Goal: Communication & Community: Answer question/provide support

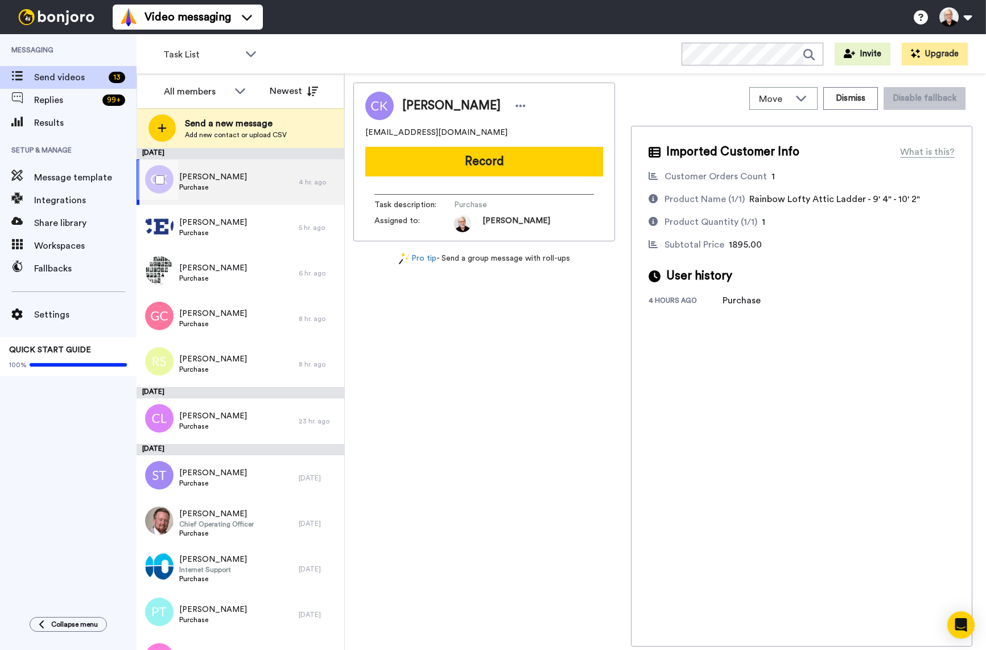
click at [188, 174] on span "Chris Kehoe" at bounding box center [213, 176] width 68 height 11
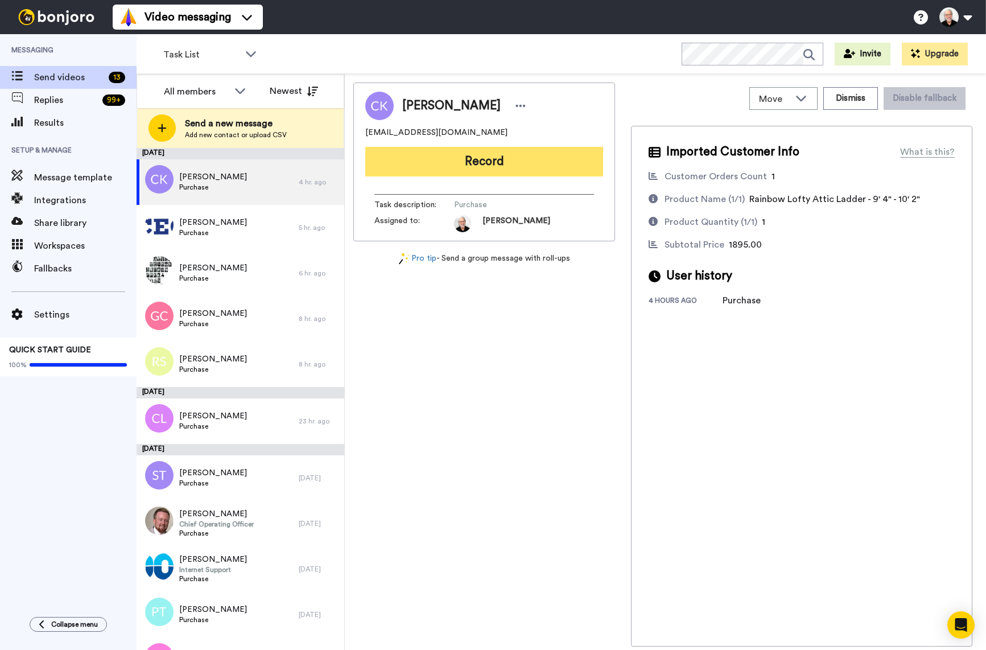
click at [475, 163] on button "Record" at bounding box center [484, 162] width 238 height 30
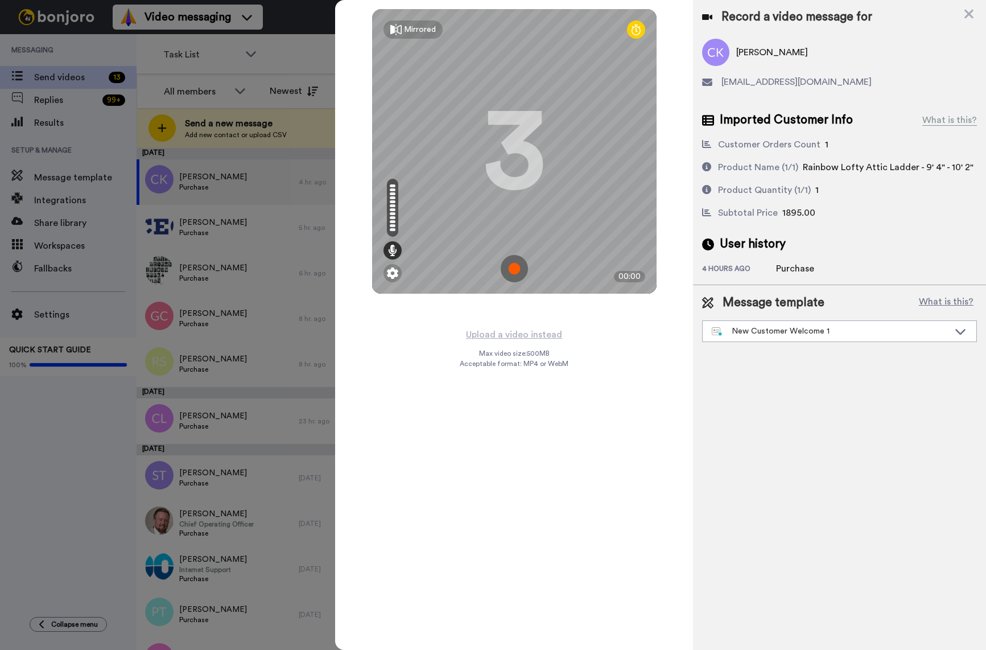
click at [513, 264] on img at bounding box center [514, 268] width 27 height 27
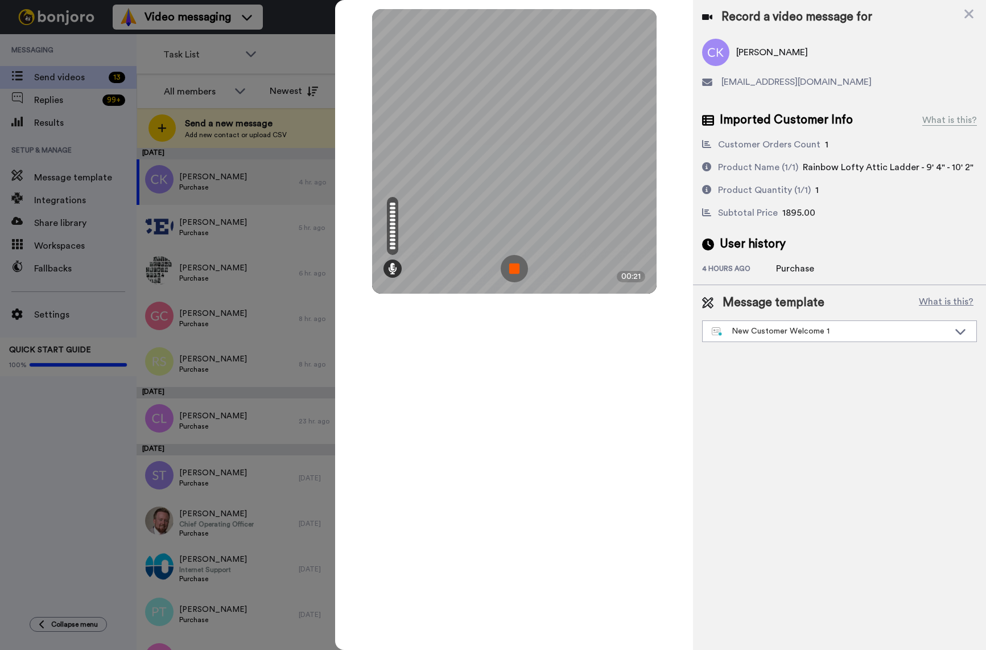
click at [520, 275] on img at bounding box center [514, 268] width 27 height 27
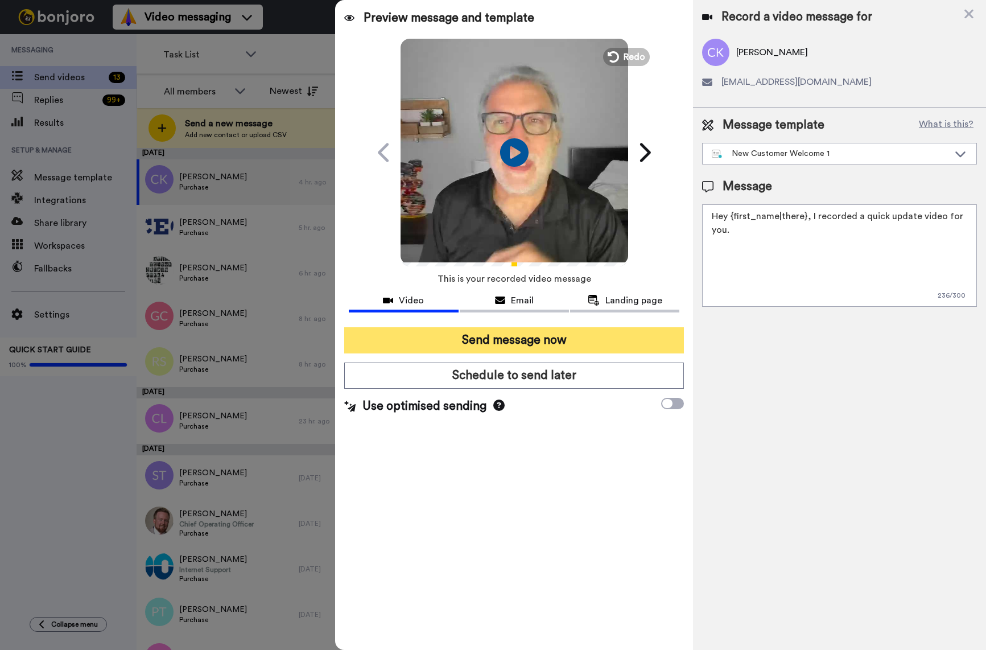
click at [511, 342] on button "Send message now" at bounding box center [514, 340] width 340 height 26
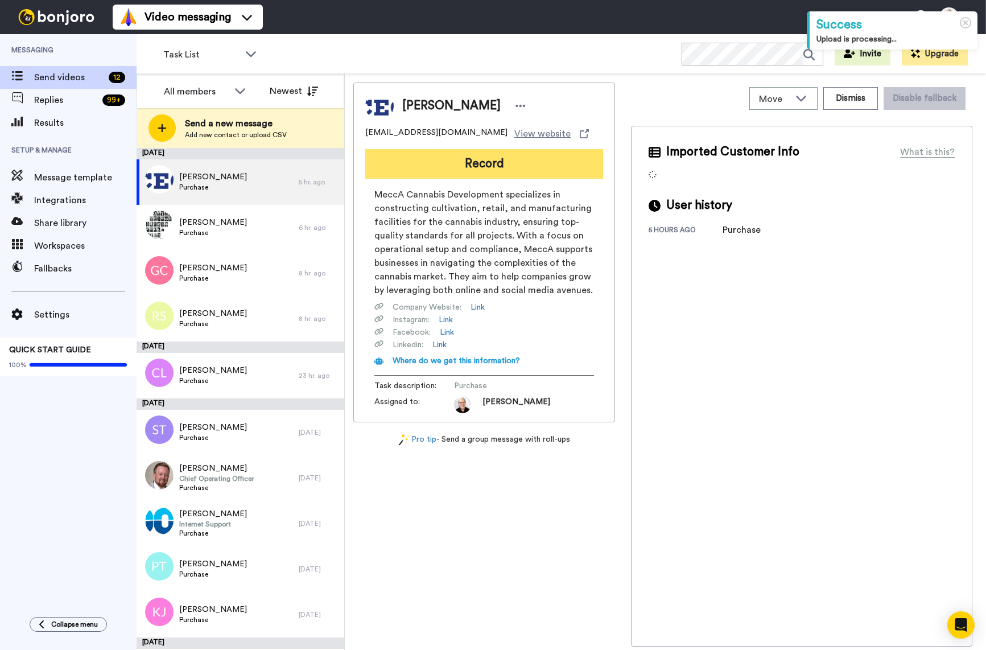
click at [455, 162] on button "Record" at bounding box center [484, 164] width 238 height 30
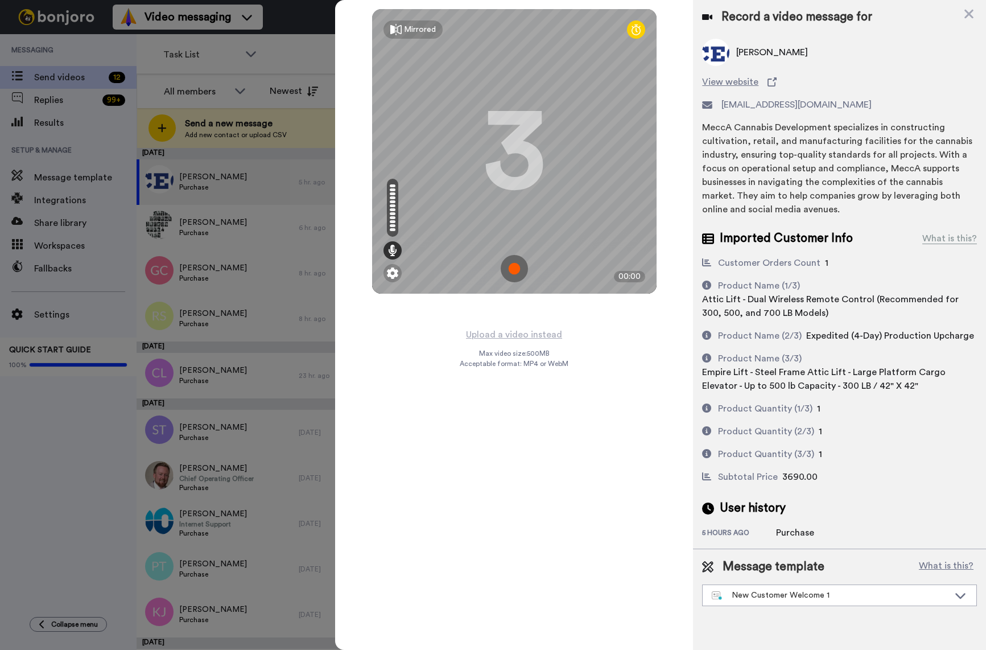
click at [516, 274] on img at bounding box center [514, 268] width 27 height 27
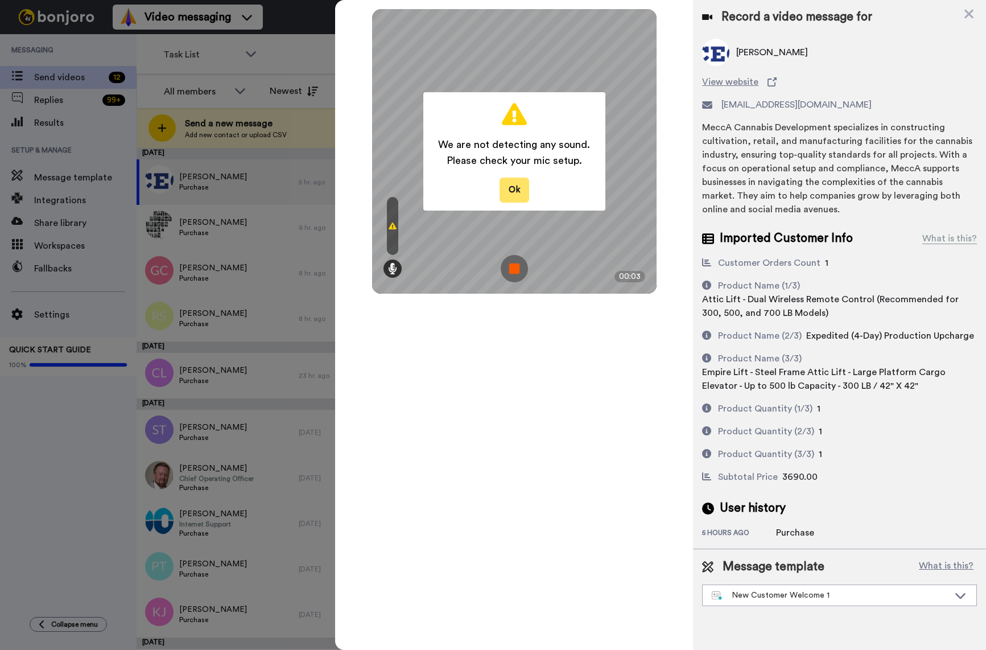
click at [511, 194] on button "Ok" at bounding box center [515, 190] width 30 height 24
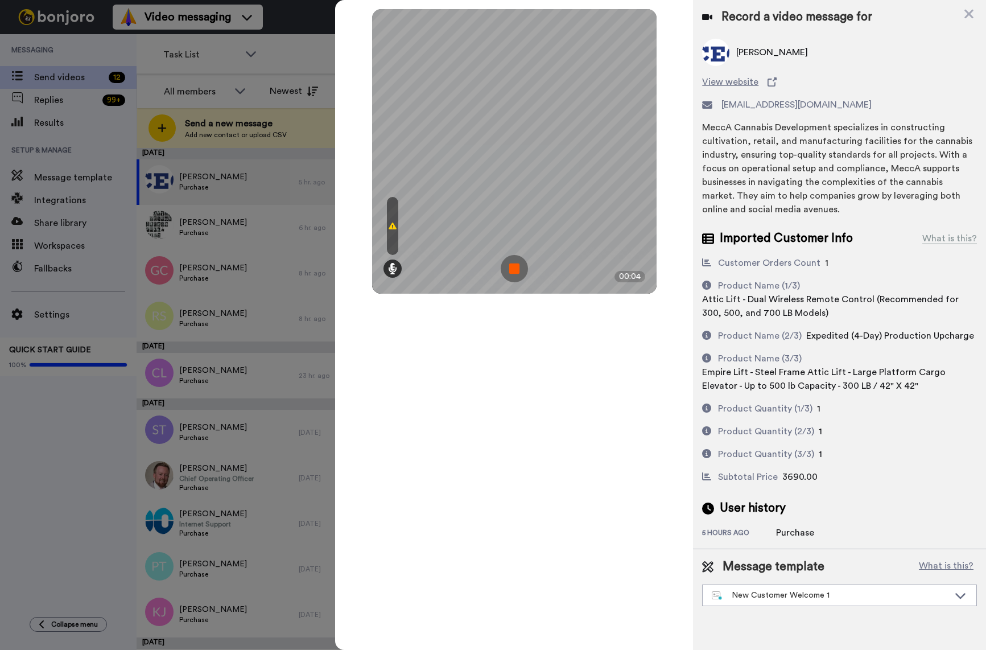
click at [511, 269] on img at bounding box center [514, 268] width 27 height 27
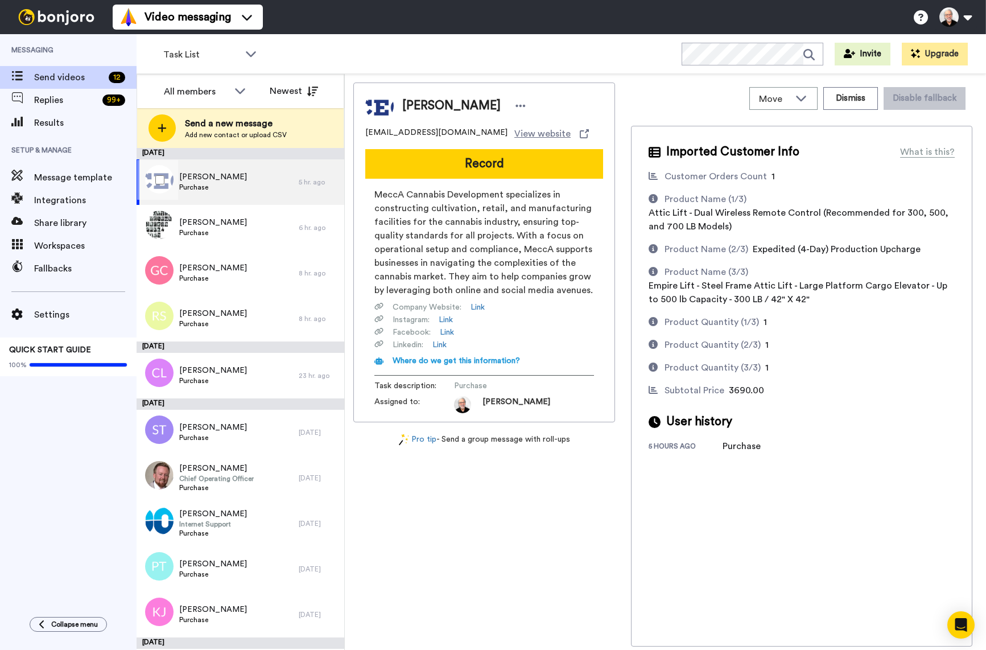
click at [193, 178] on span "Brian Rubel" at bounding box center [213, 176] width 68 height 11
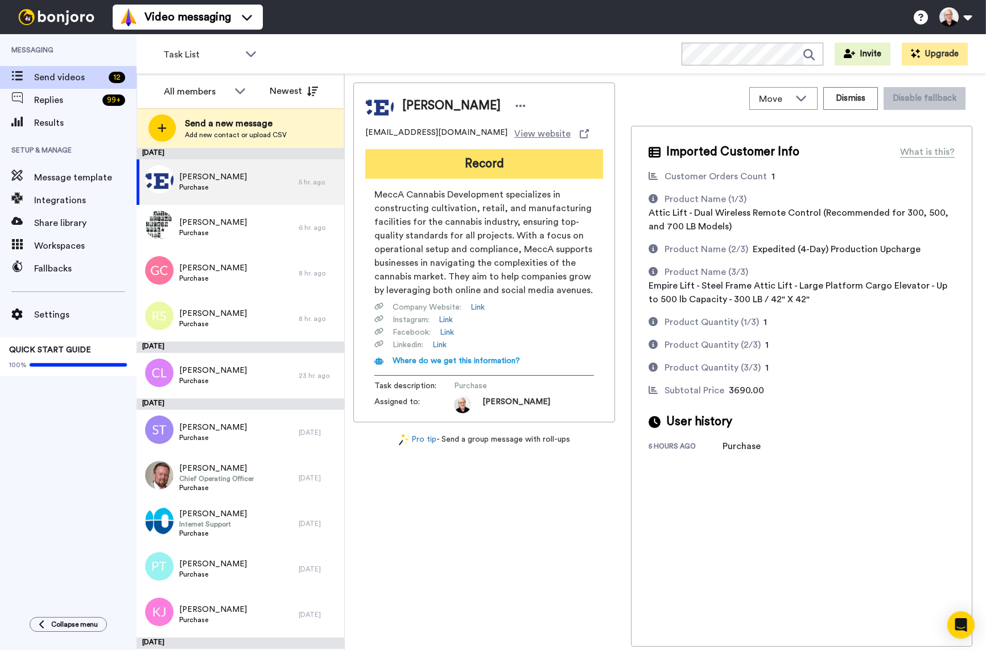
click at [483, 162] on button "Record" at bounding box center [484, 164] width 238 height 30
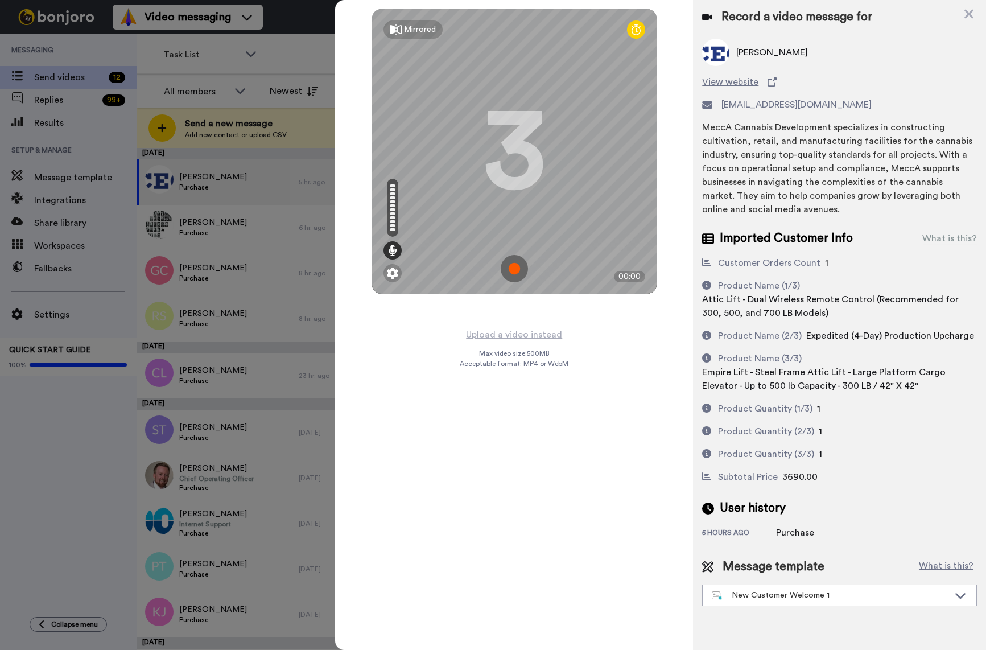
click at [514, 266] on img at bounding box center [514, 268] width 27 height 27
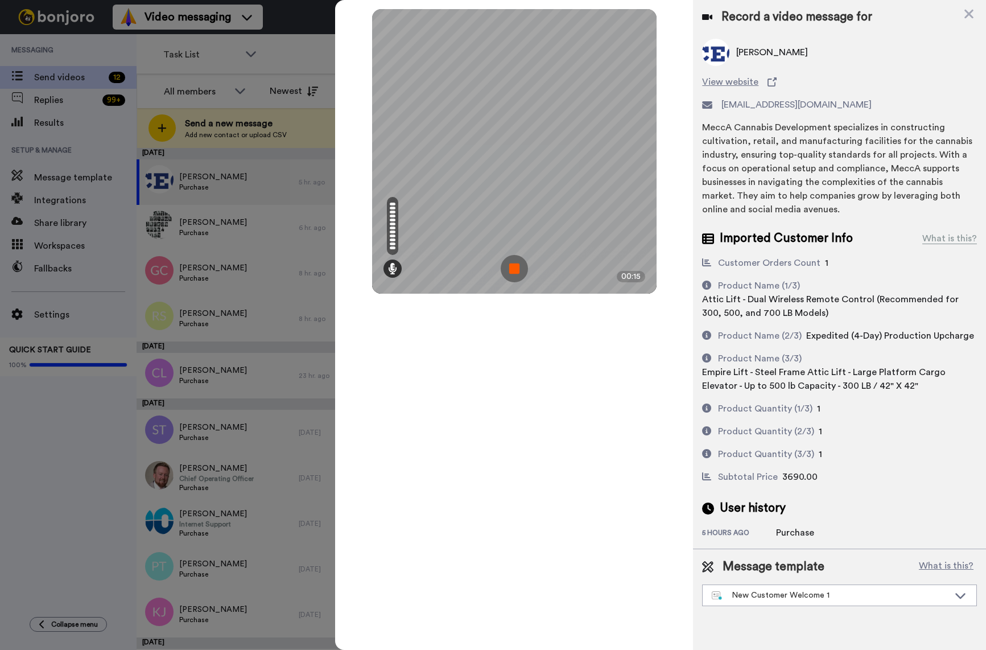
click at [514, 269] on img at bounding box center [514, 268] width 27 height 27
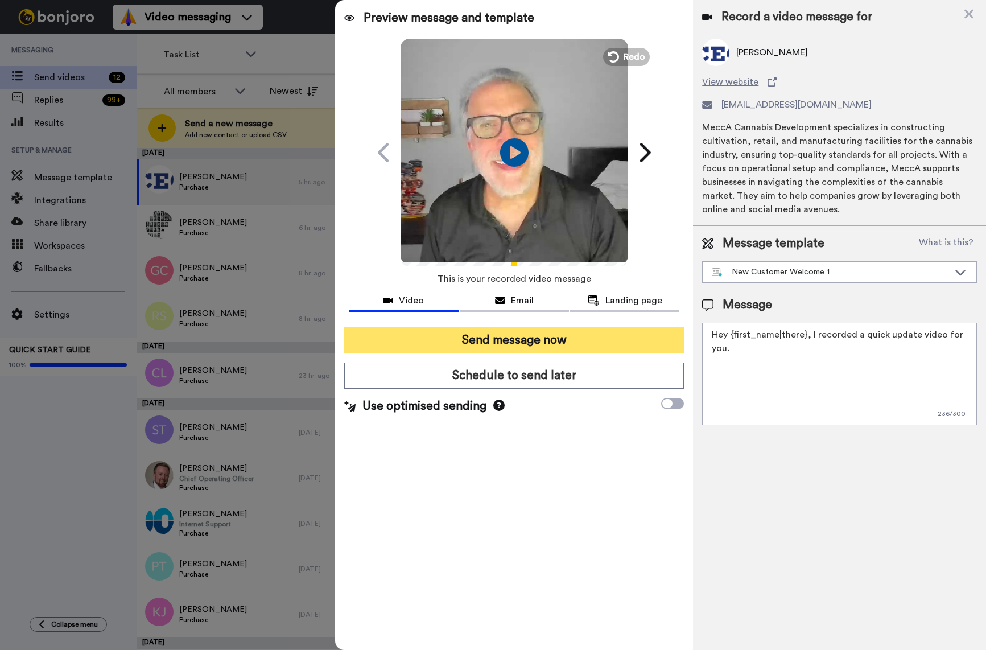
click at [516, 340] on button "Send message now" at bounding box center [514, 340] width 340 height 26
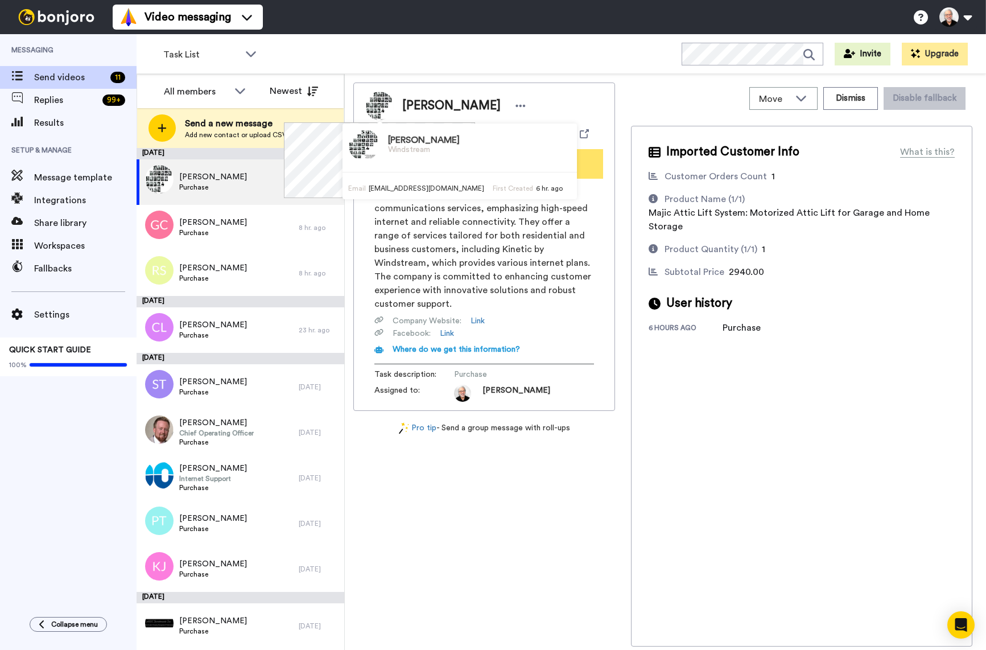
click at [517, 162] on div "[PERSON_NAME] Windstream Email [EMAIL_ADDRESS][DOMAIN_NAME] First Created 6 hr.…" at bounding box center [460, 162] width 235 height 76
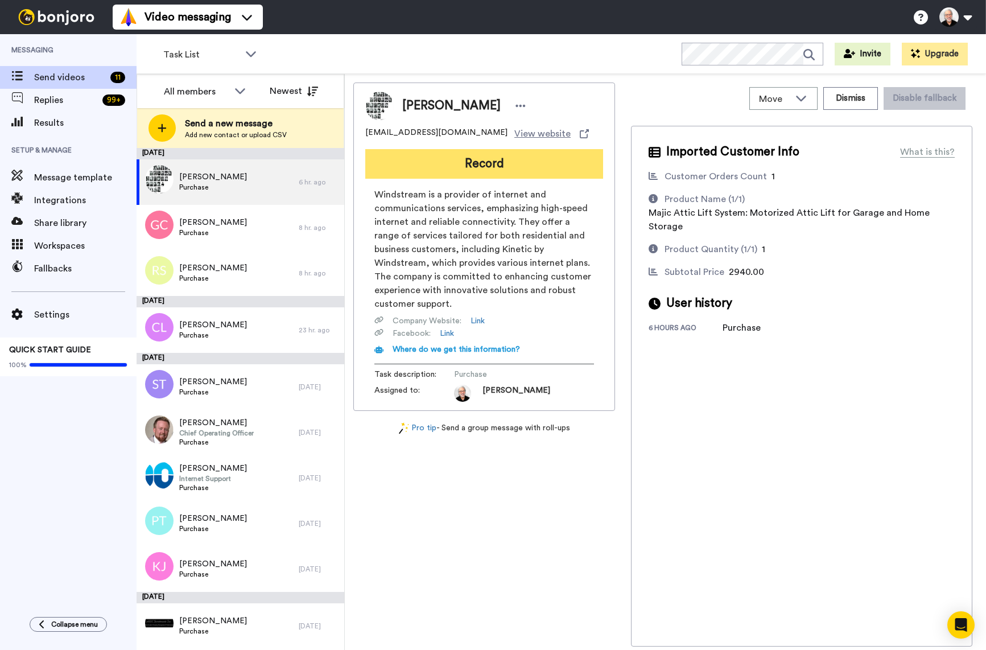
click at [544, 163] on button "Record" at bounding box center [484, 164] width 238 height 30
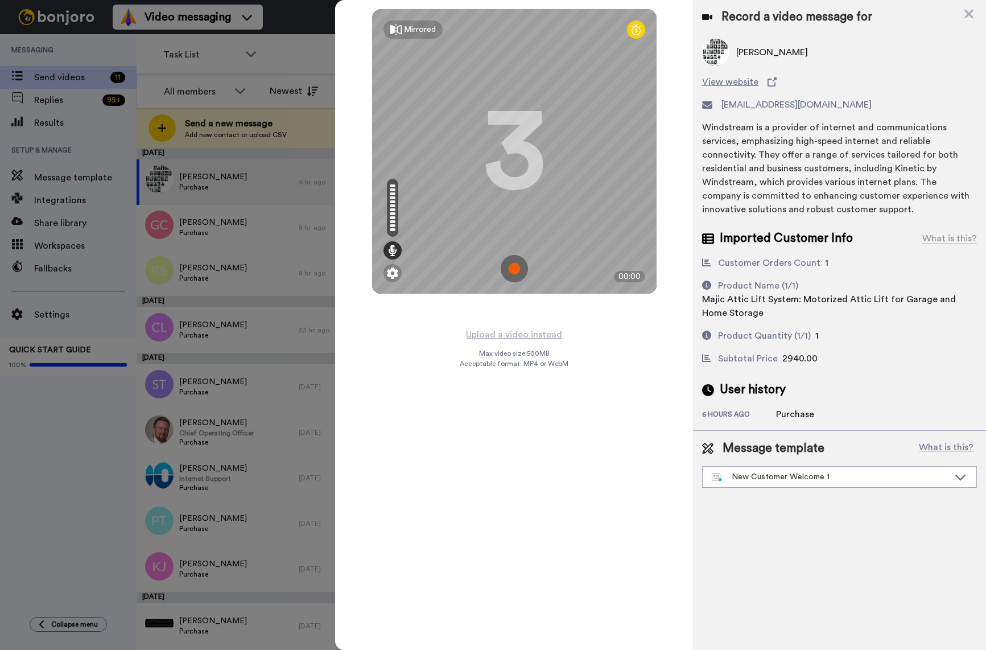
click at [516, 270] on img at bounding box center [514, 268] width 27 height 27
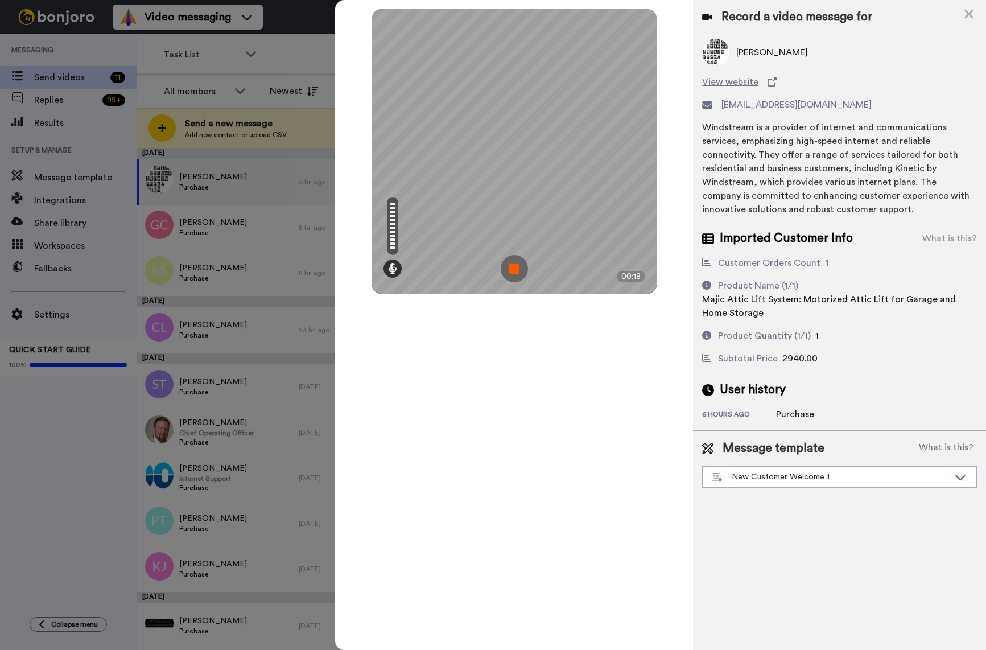
click at [515, 266] on img at bounding box center [514, 268] width 27 height 27
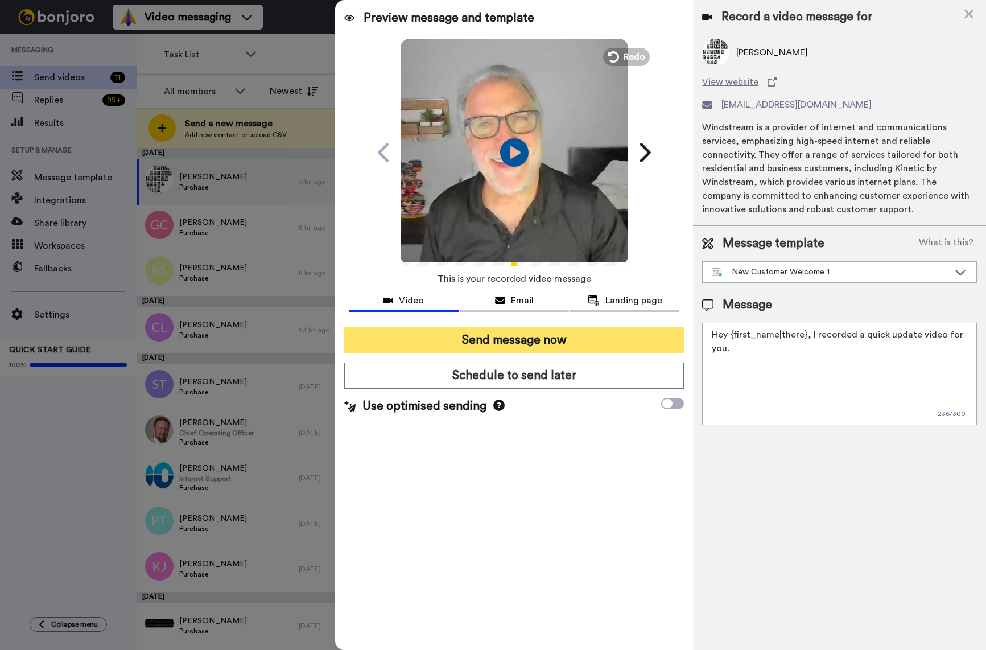
click at [515, 335] on button "Send message now" at bounding box center [514, 340] width 340 height 26
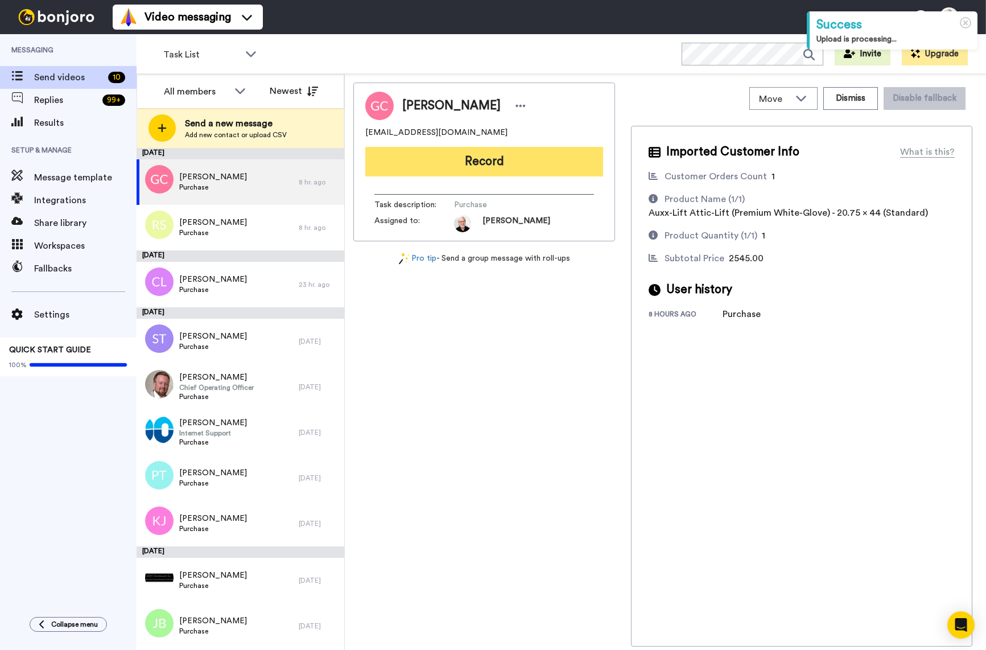
click at [484, 162] on button "Record" at bounding box center [484, 162] width 238 height 30
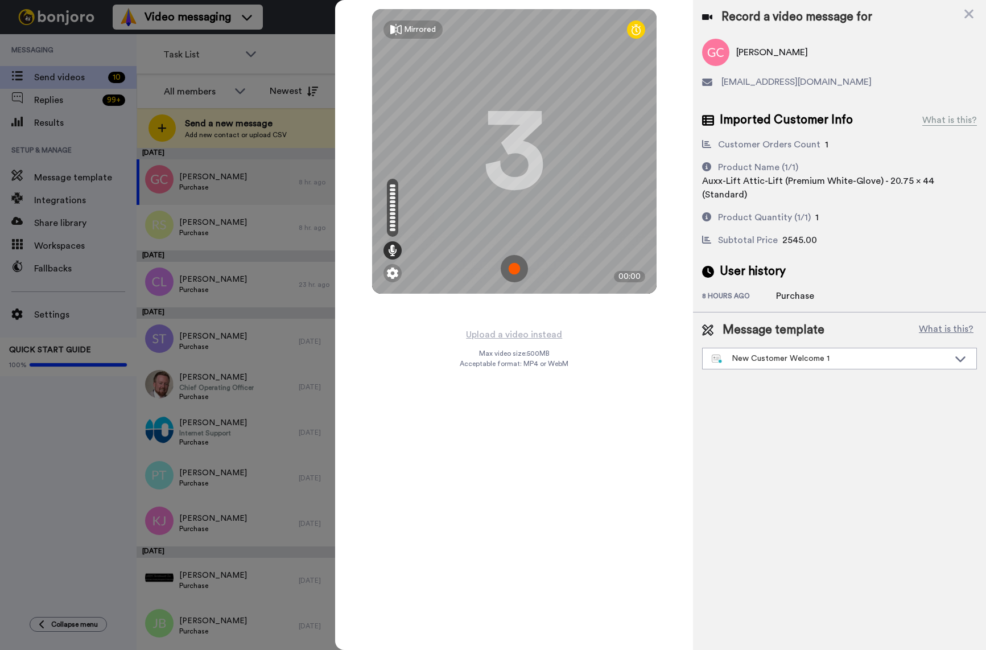
click at [513, 268] on img at bounding box center [514, 268] width 27 height 27
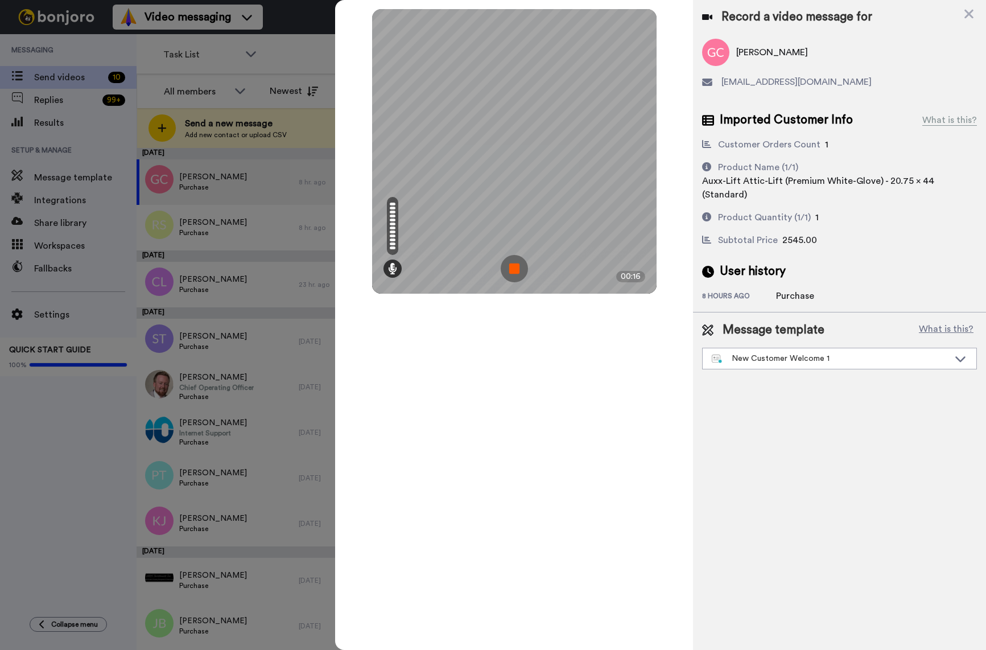
click at [518, 269] on img at bounding box center [514, 268] width 27 height 27
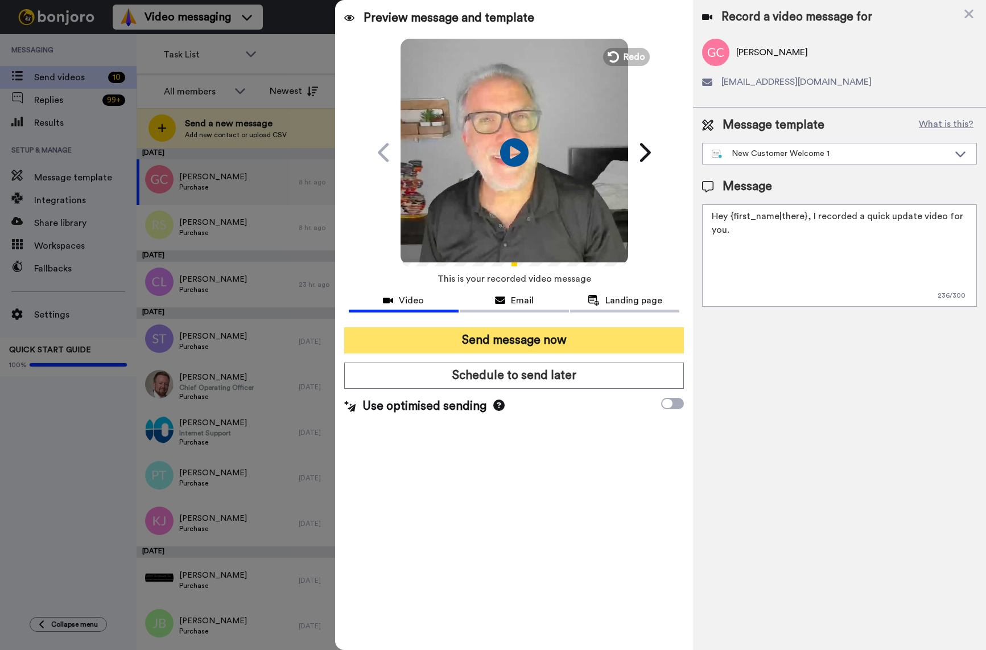
click at [533, 339] on button "Send message now" at bounding box center [514, 340] width 340 height 26
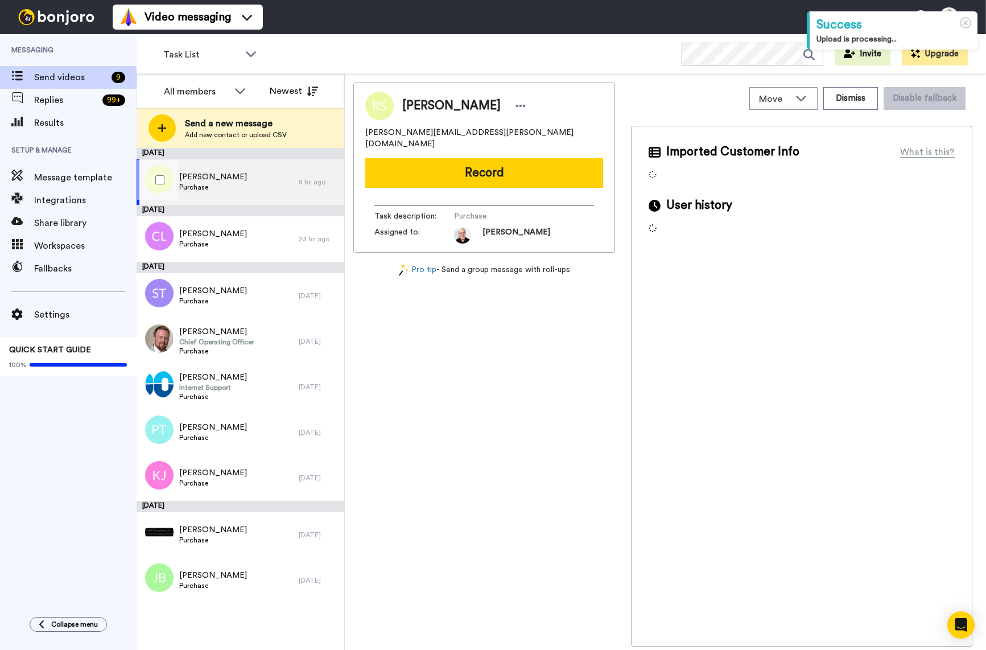
click at [200, 182] on span "Ryan Sparrell" at bounding box center [213, 176] width 68 height 11
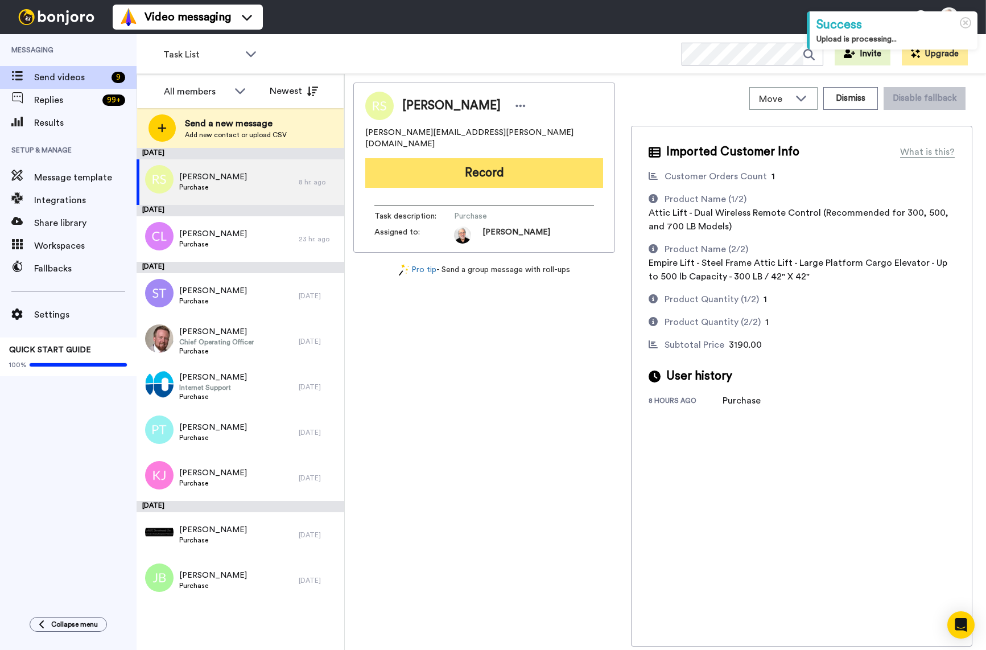
click at [480, 163] on button "Record" at bounding box center [484, 173] width 238 height 30
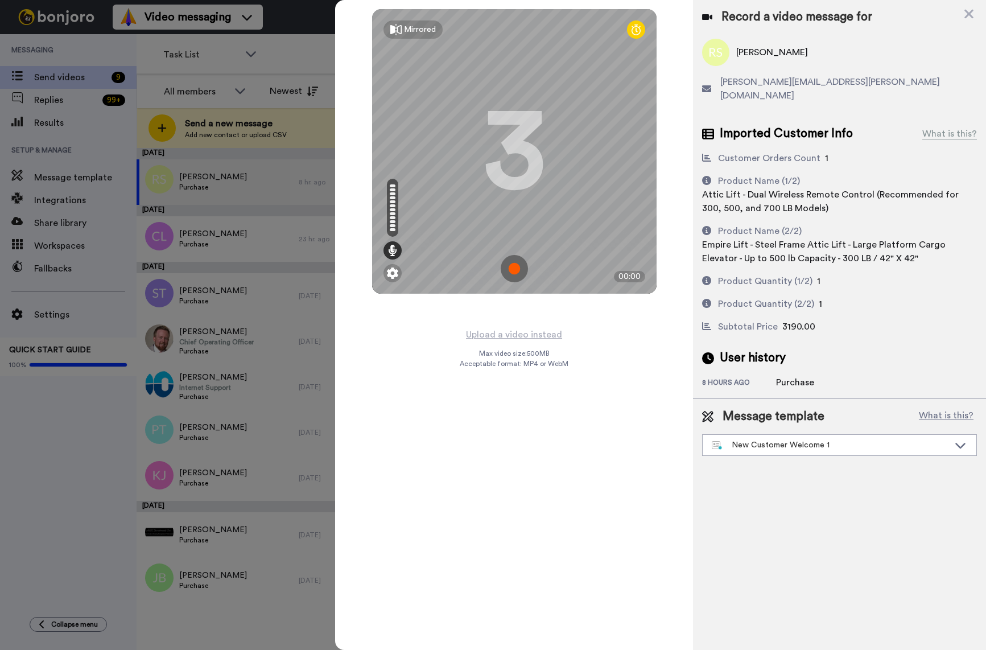
click at [513, 273] on img at bounding box center [514, 268] width 27 height 27
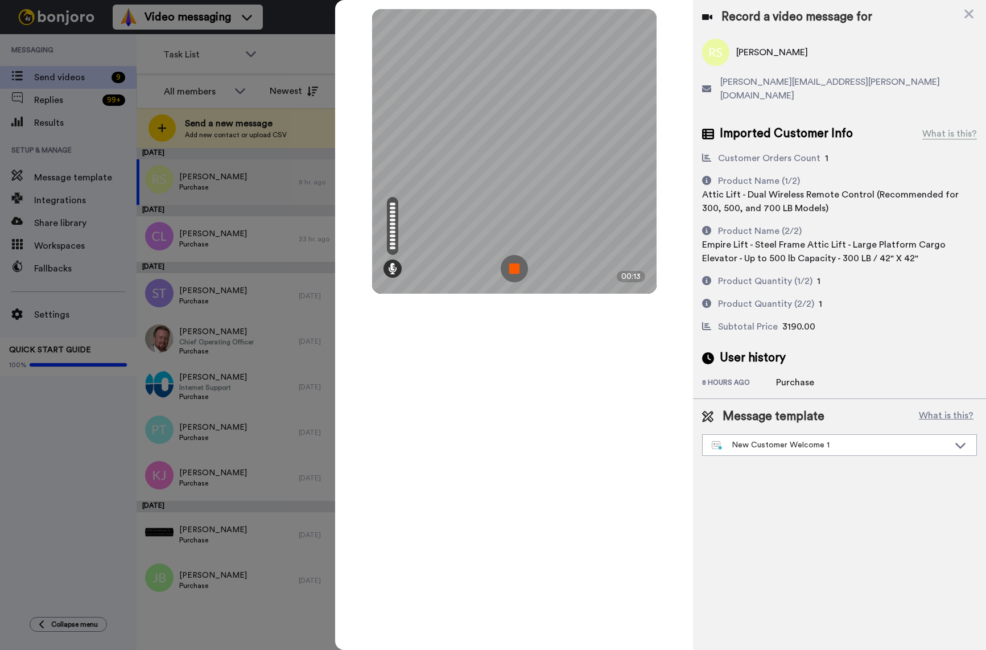
click at [515, 274] on img at bounding box center [514, 268] width 27 height 27
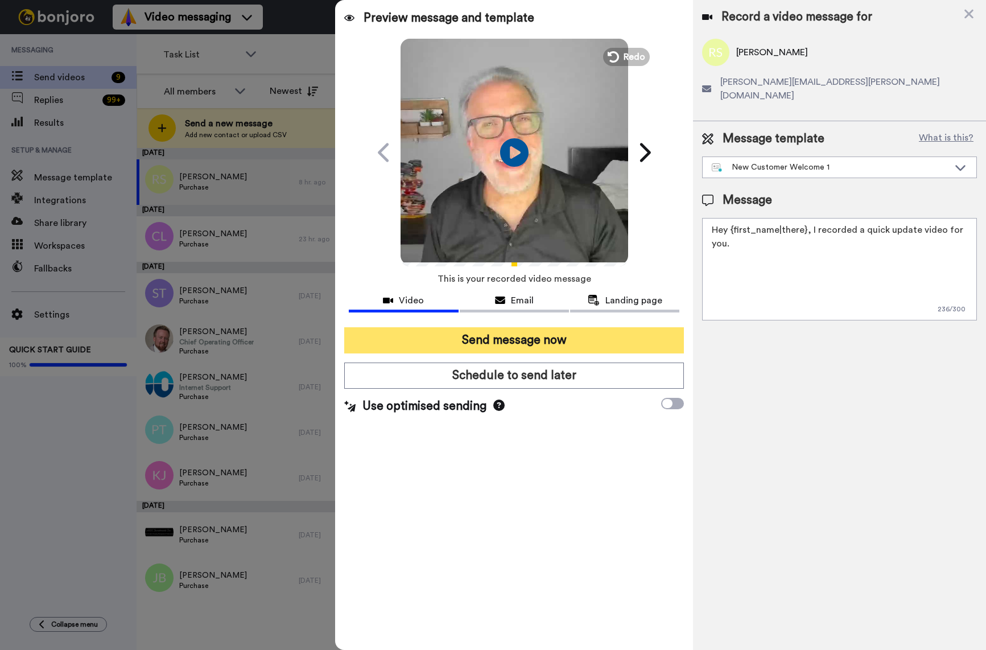
click at [545, 340] on button "Send message now" at bounding box center [514, 340] width 340 height 26
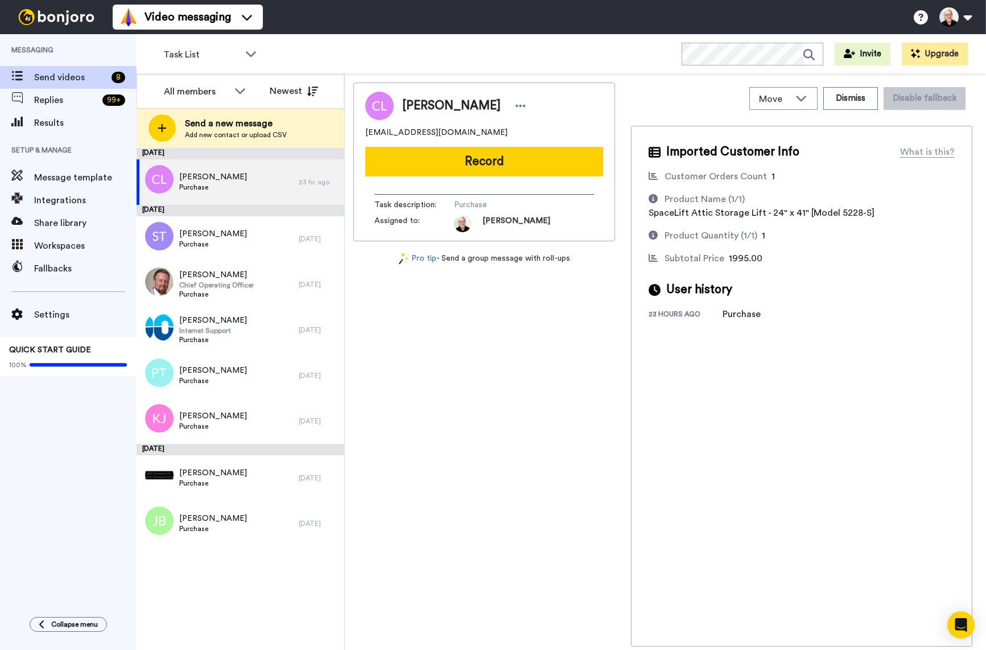
click at [801, 412] on div "Imported Customer Info What is this? Customer Orders Count 1 Product Name (1/1)…" at bounding box center [802, 386] width 342 height 521
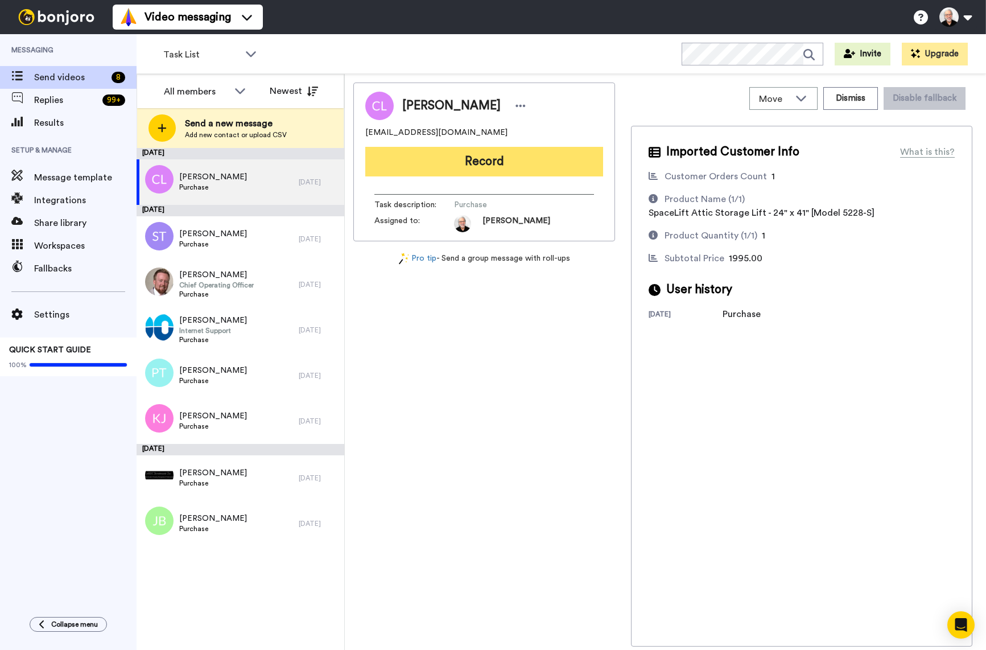
click at [483, 161] on button "Record" at bounding box center [484, 162] width 238 height 30
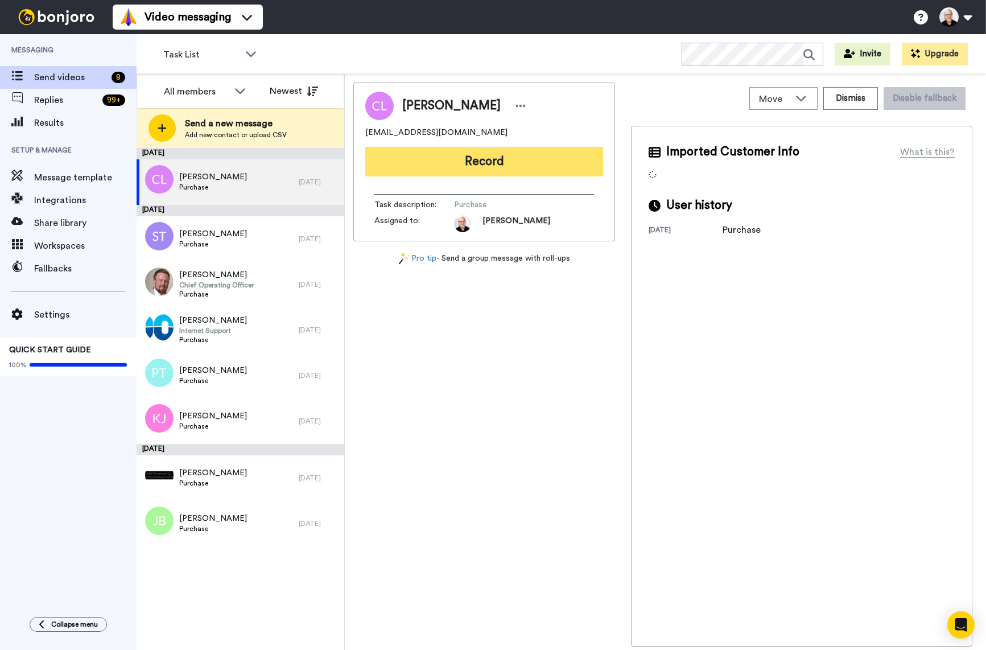
click at [496, 161] on button "Record" at bounding box center [484, 162] width 238 height 30
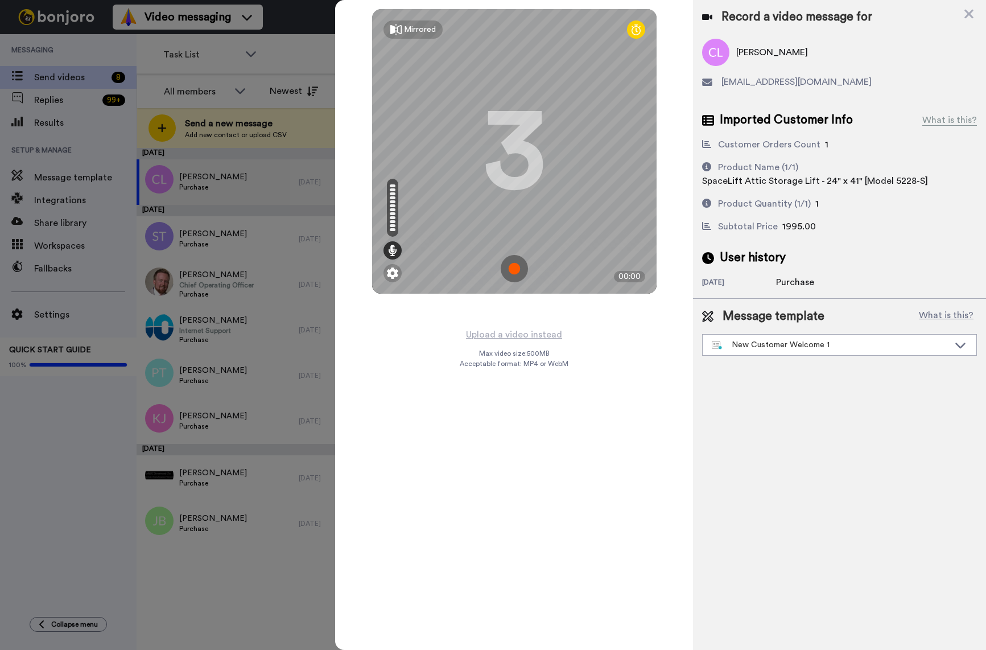
click at [516, 272] on img at bounding box center [514, 268] width 27 height 27
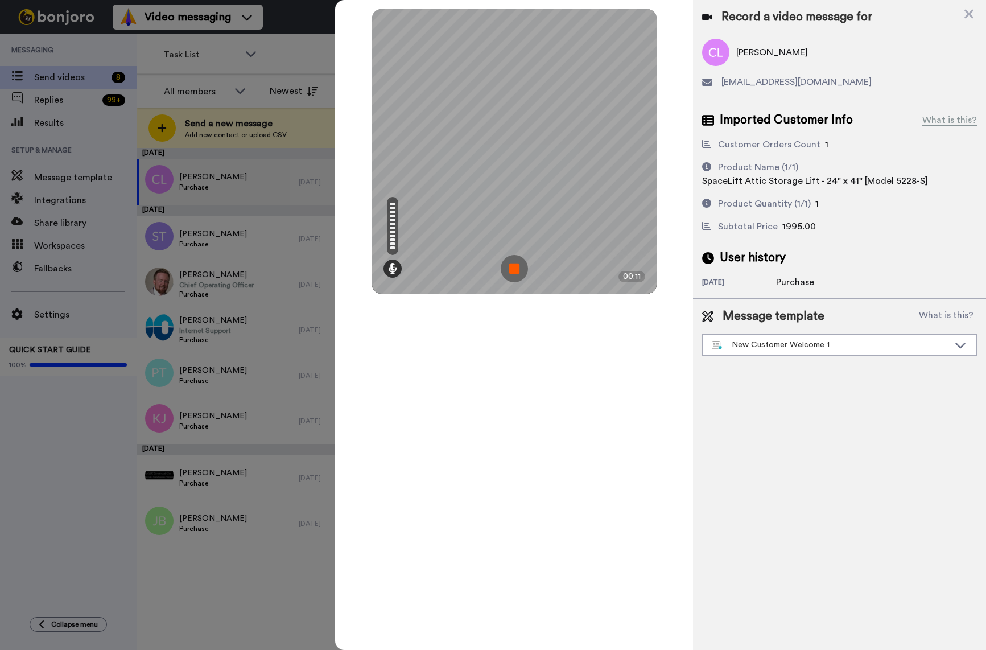
click at [516, 265] on img at bounding box center [514, 268] width 27 height 27
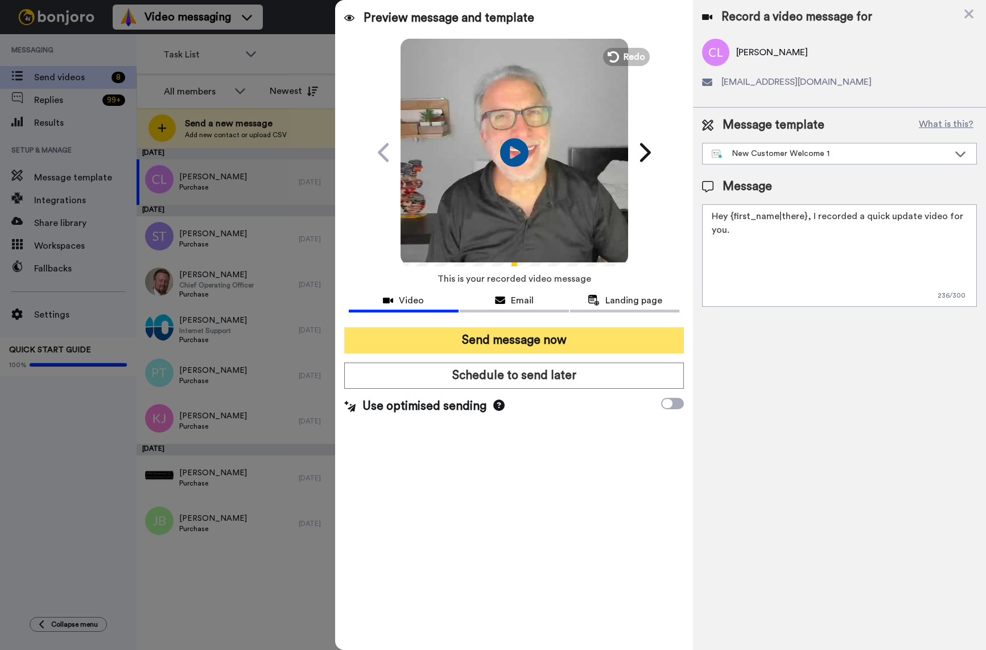
click at [524, 344] on button "Send message now" at bounding box center [514, 340] width 340 height 26
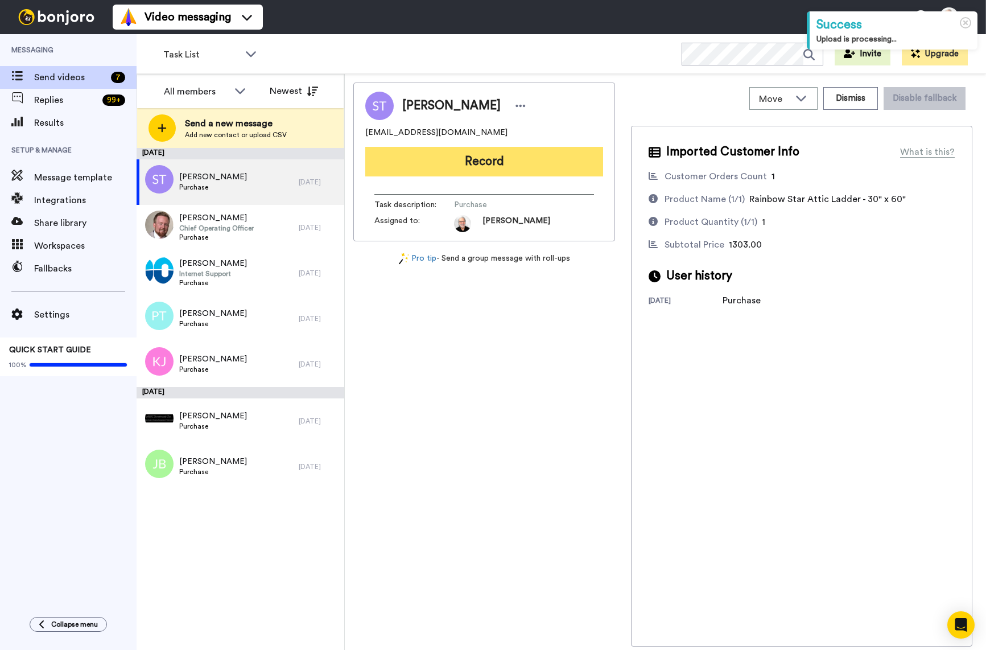
click at [455, 164] on button "Record" at bounding box center [484, 162] width 238 height 30
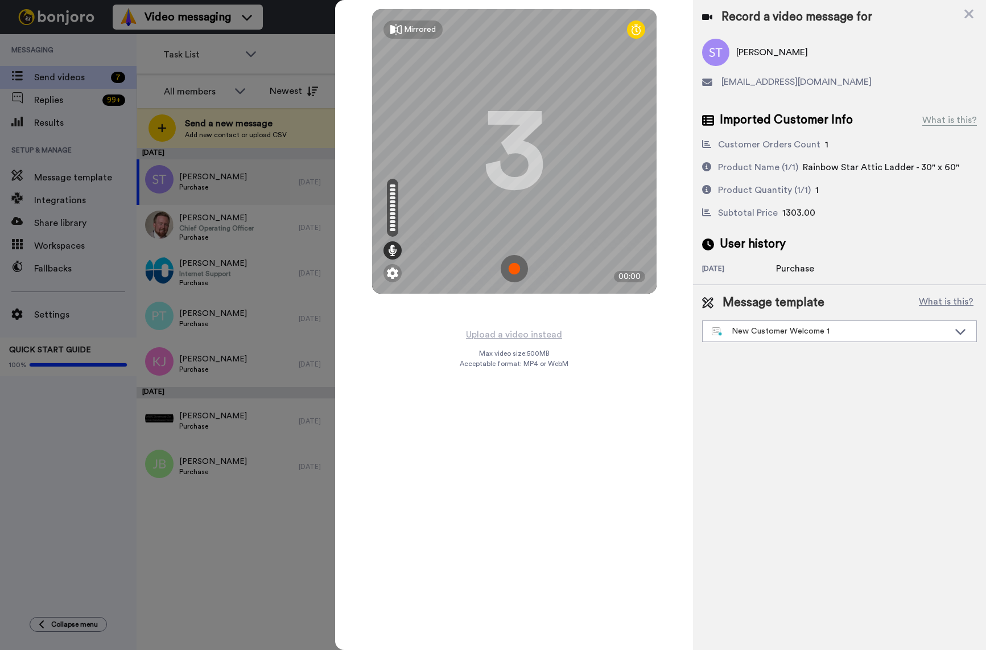
click at [515, 271] on img at bounding box center [514, 268] width 27 height 27
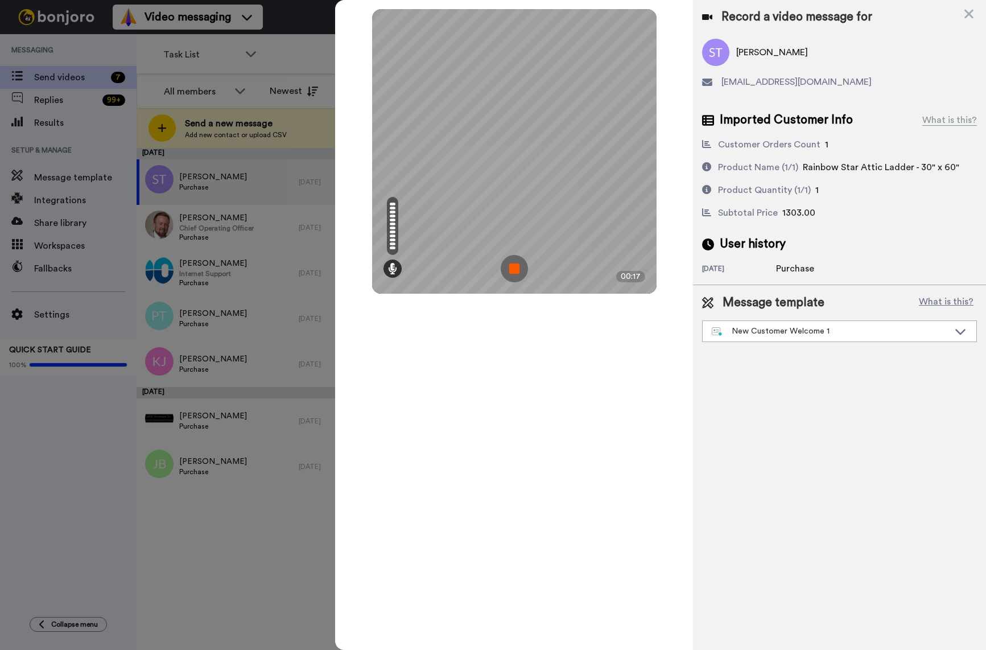
click at [511, 269] on img at bounding box center [514, 268] width 27 height 27
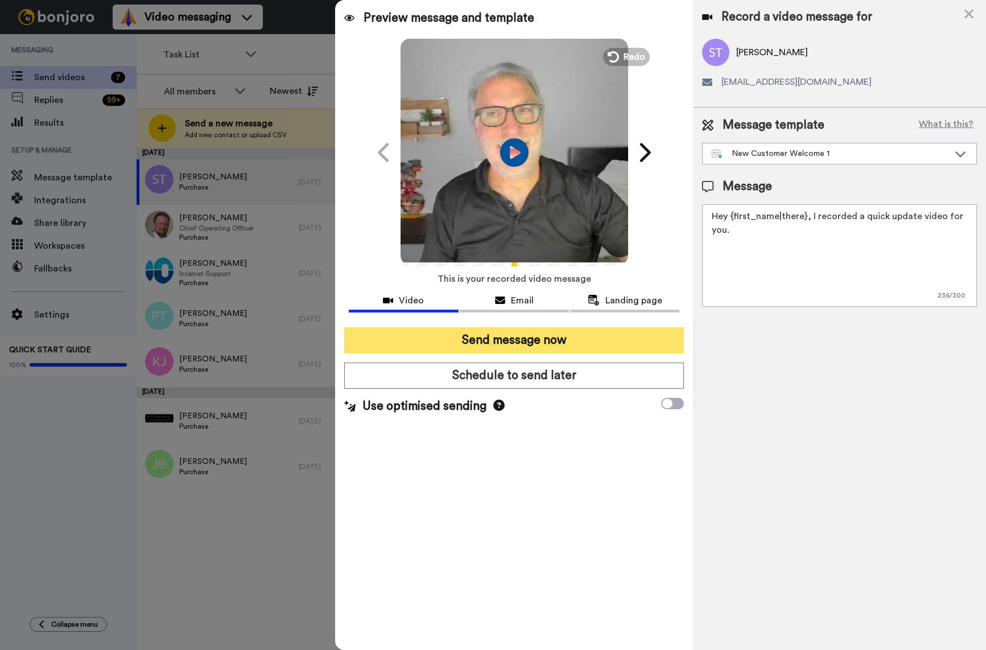
click at [495, 344] on button "Send message now" at bounding box center [514, 340] width 340 height 26
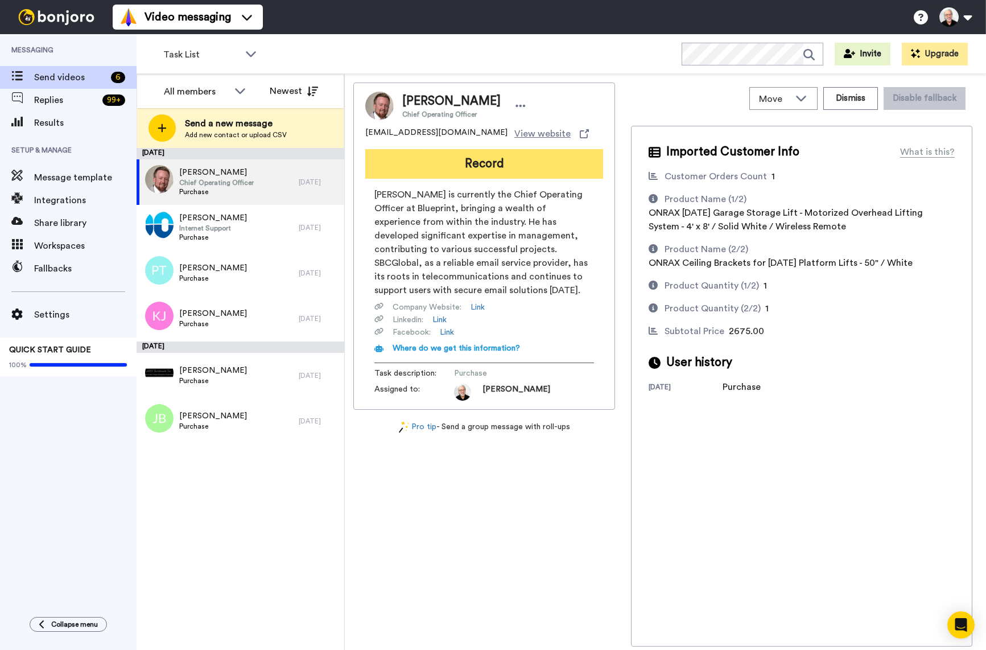
click at [479, 163] on button "Record" at bounding box center [484, 164] width 238 height 30
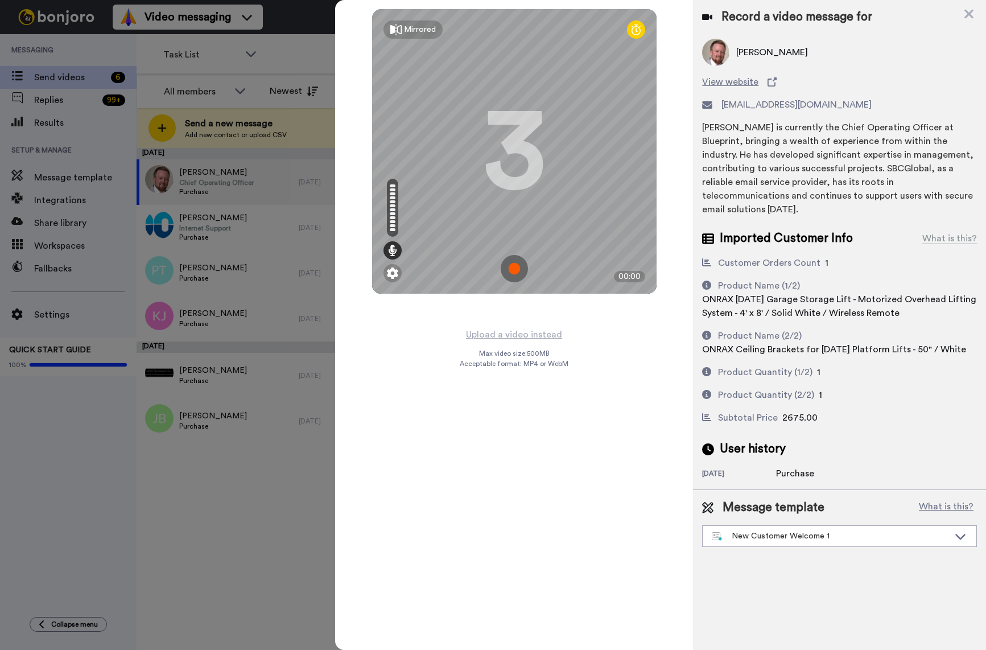
click at [519, 271] on img at bounding box center [514, 268] width 27 height 27
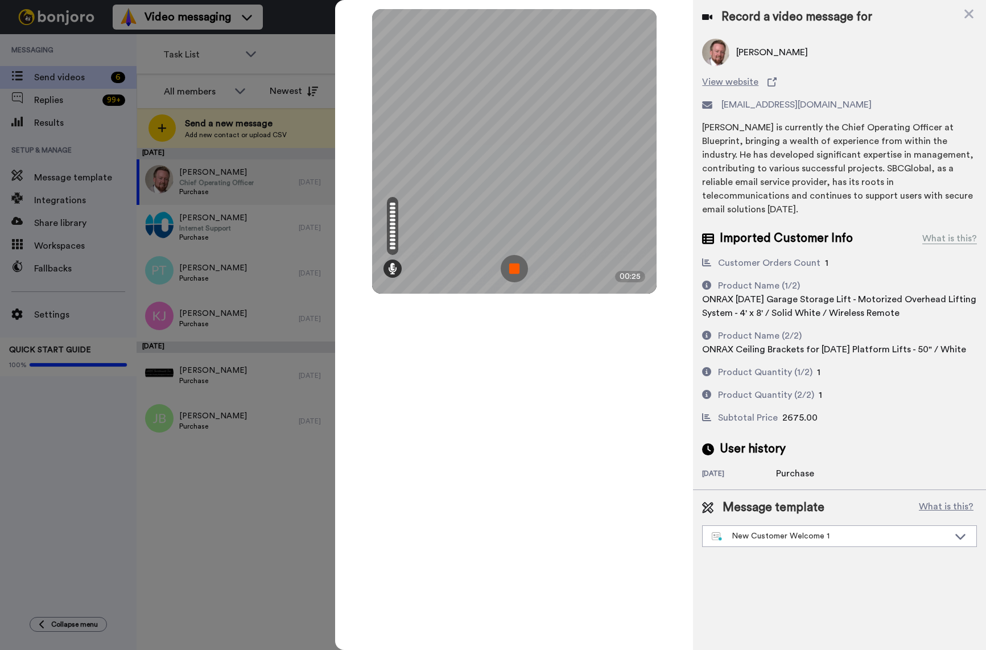
click at [519, 275] on img at bounding box center [514, 268] width 27 height 27
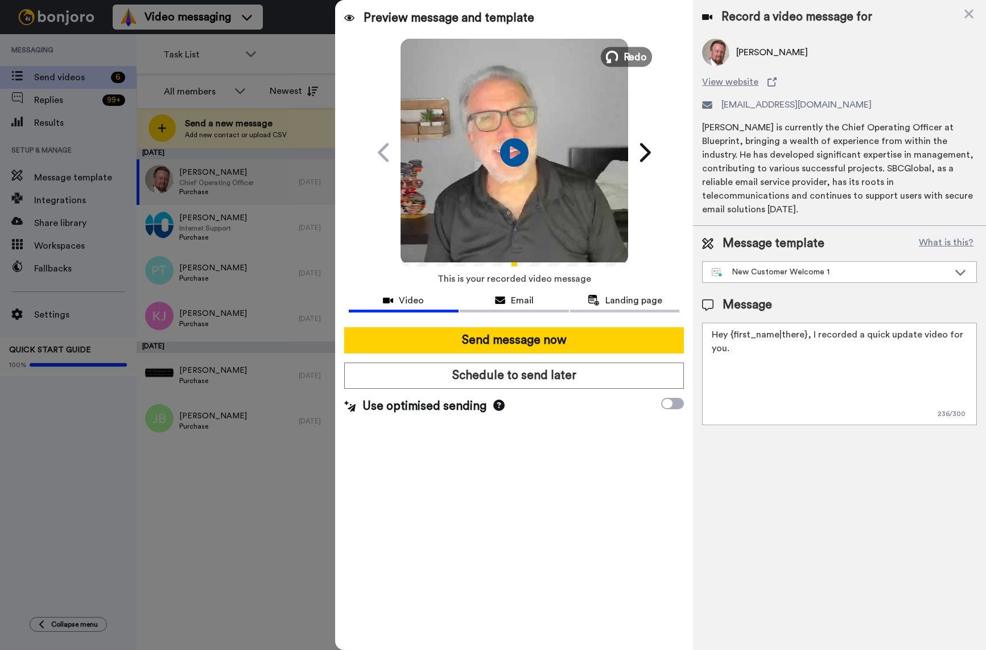
click at [630, 52] on span "Redo" at bounding box center [635, 56] width 24 height 15
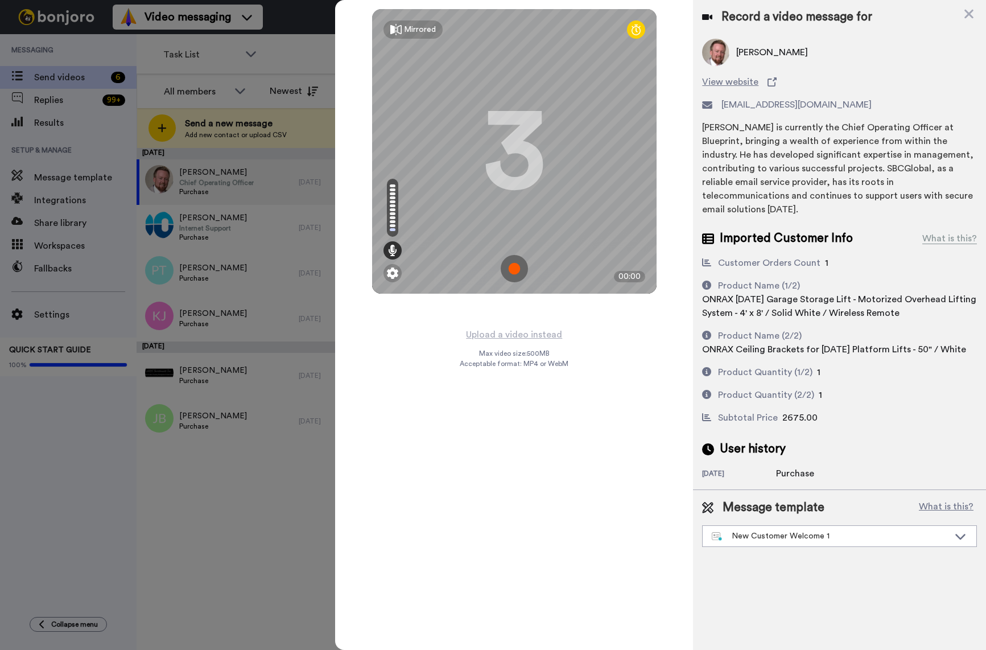
click at [508, 271] on img at bounding box center [514, 268] width 27 height 27
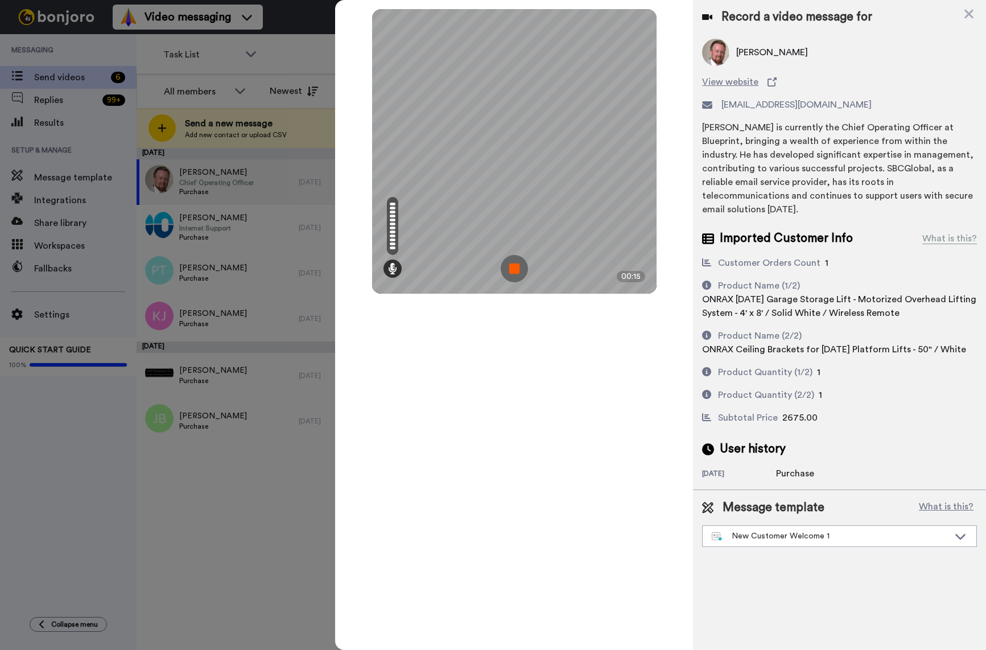
click at [514, 269] on img at bounding box center [514, 268] width 27 height 27
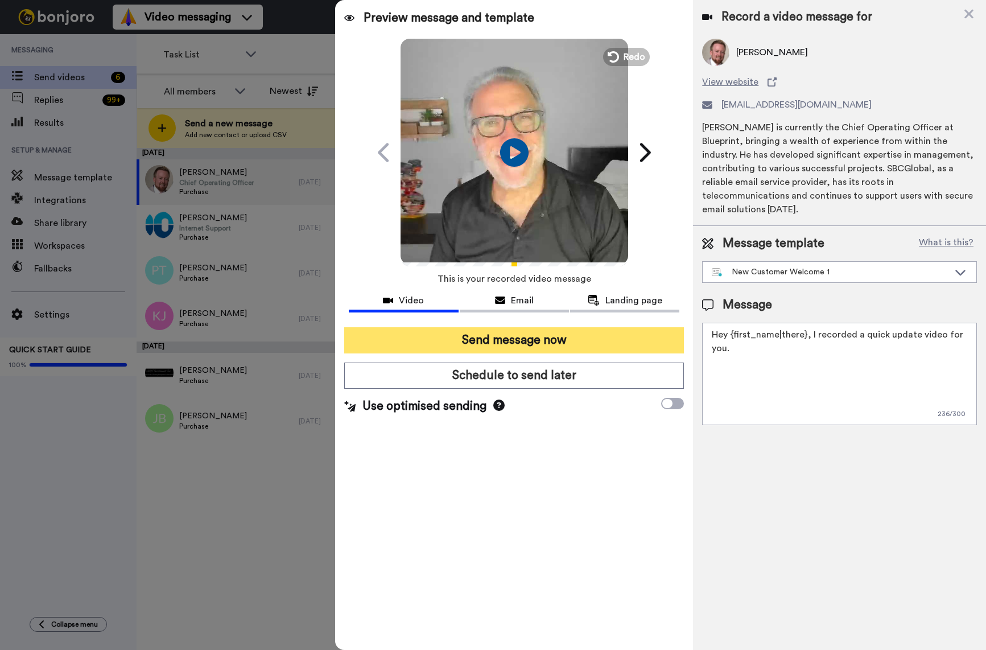
click at [512, 340] on button "Send message now" at bounding box center [514, 340] width 340 height 26
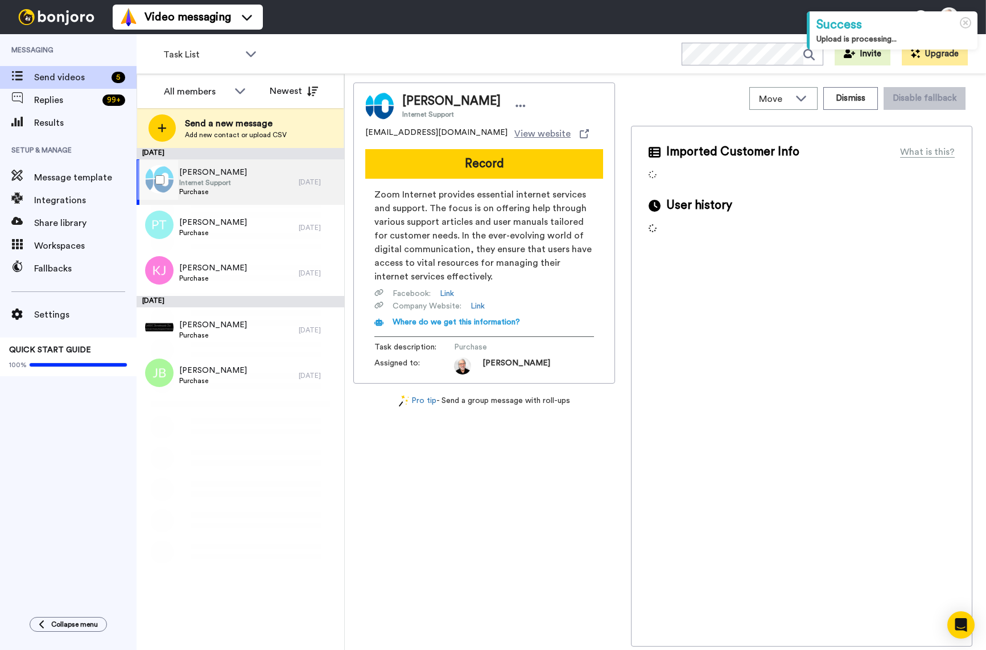
click at [217, 178] on span "Internet Support" at bounding box center [213, 182] width 68 height 9
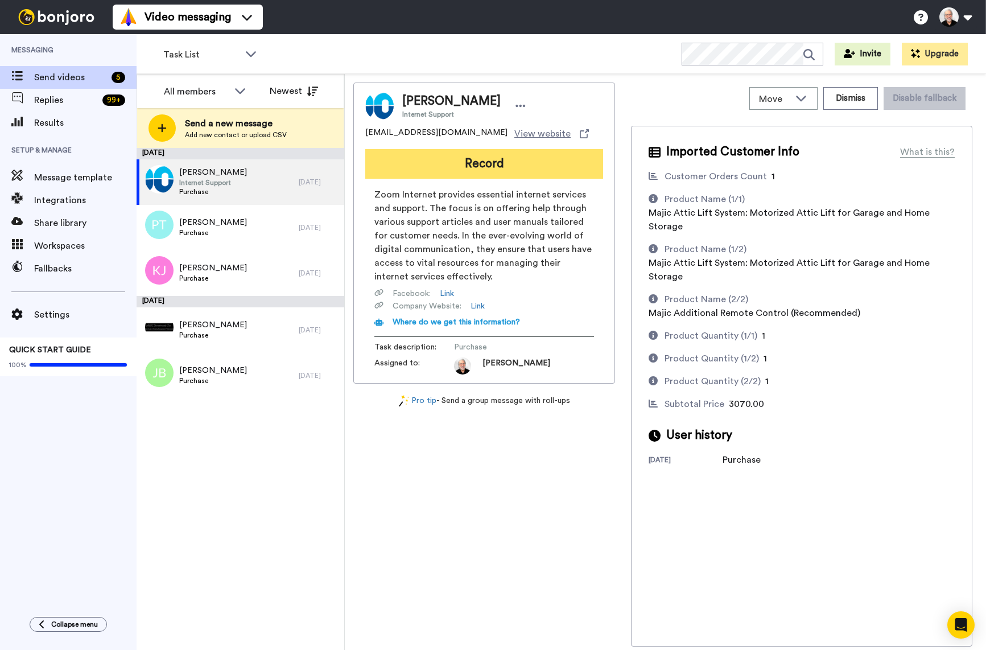
click at [478, 176] on button "Record" at bounding box center [484, 164] width 238 height 30
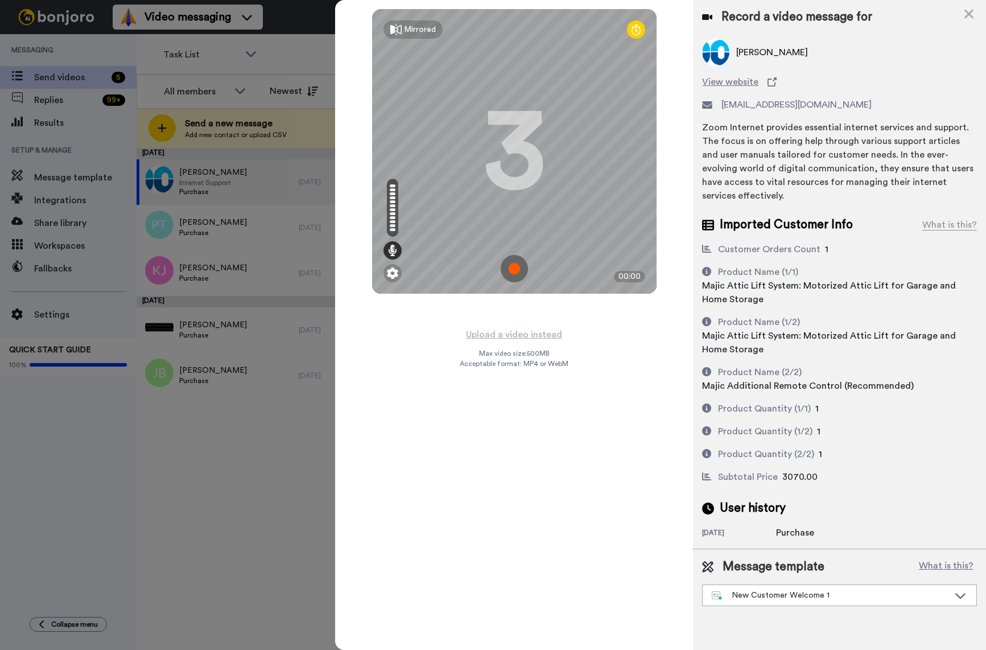
click at [516, 268] on img at bounding box center [514, 268] width 27 height 27
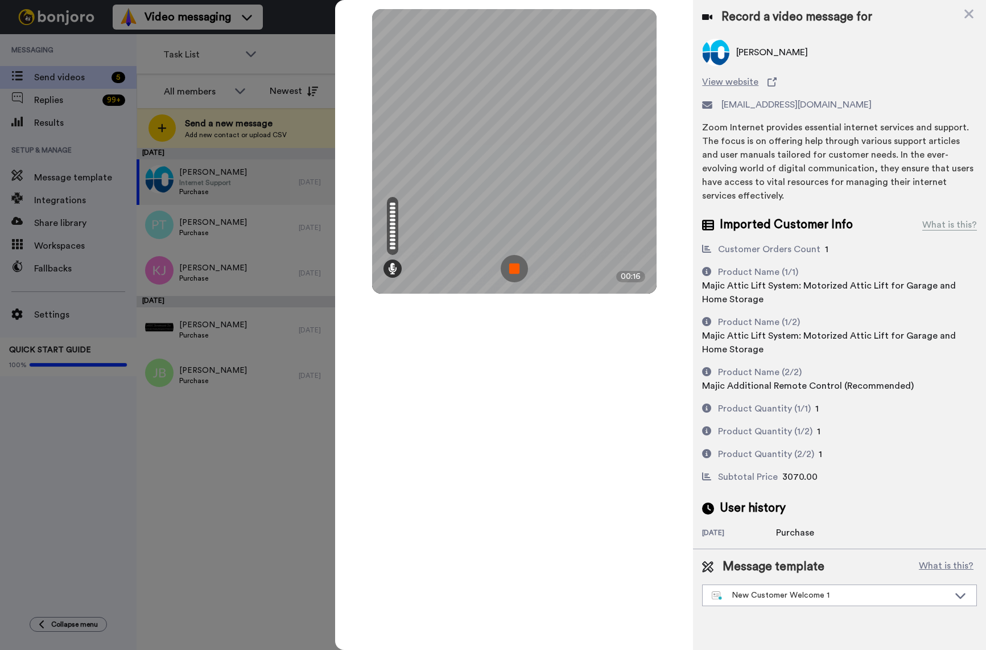
click at [520, 266] on img at bounding box center [514, 268] width 27 height 27
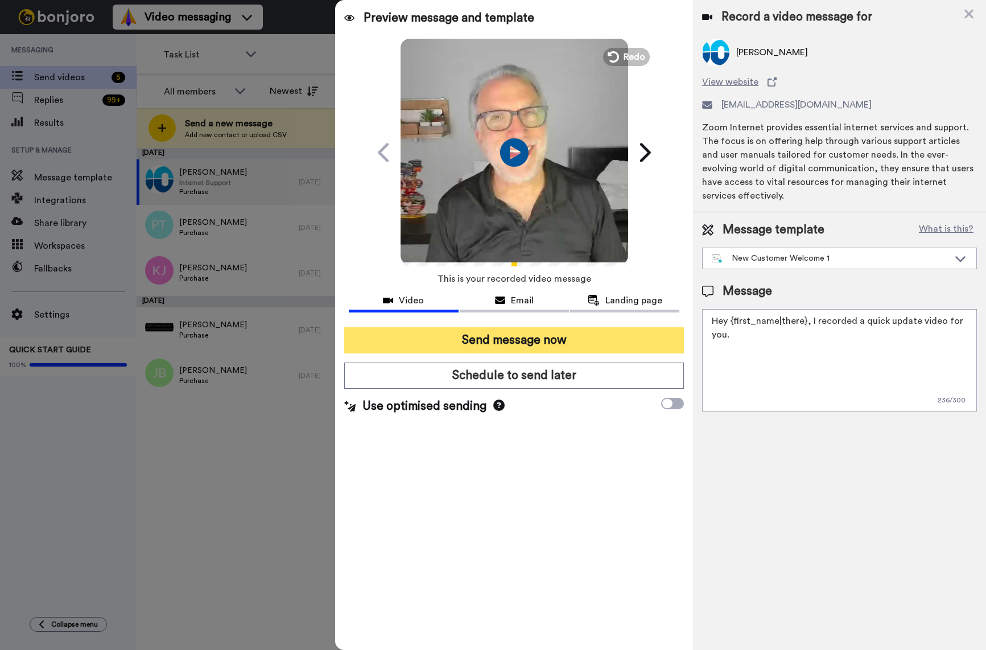
click at [519, 339] on button "Send message now" at bounding box center [514, 340] width 340 height 26
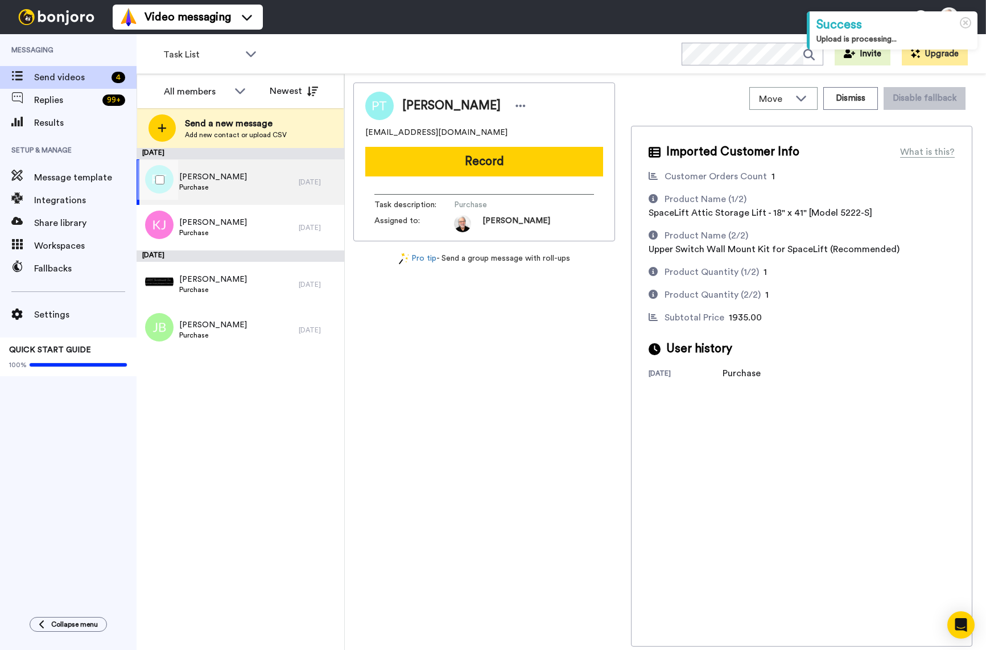
click at [206, 175] on span "Paul Thomas" at bounding box center [213, 176] width 68 height 11
click at [188, 176] on span "Paul Thomas" at bounding box center [213, 176] width 68 height 11
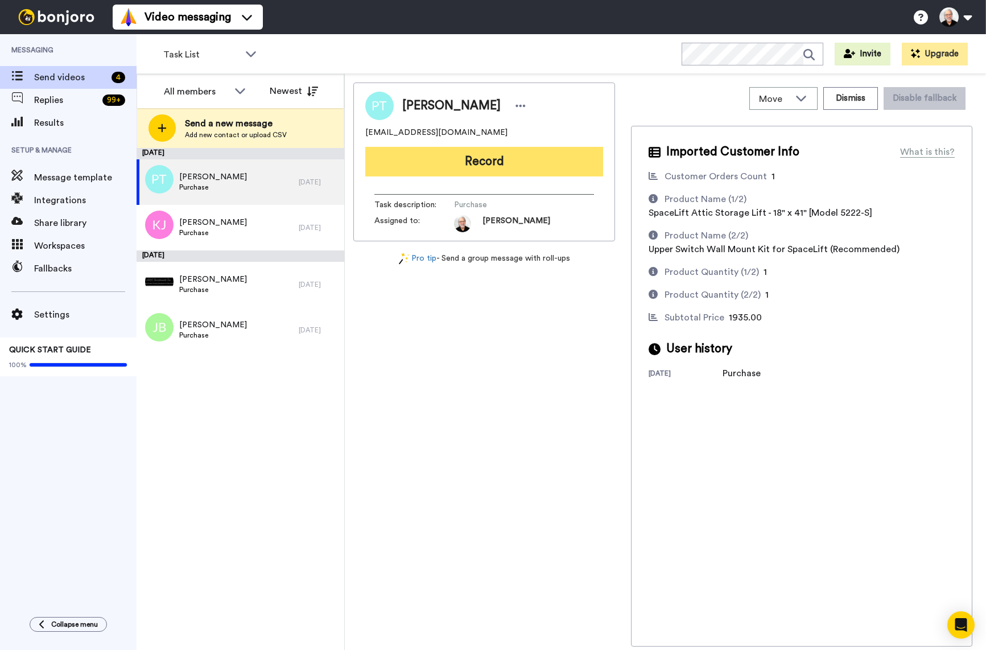
click at [472, 164] on button "Record" at bounding box center [484, 162] width 238 height 30
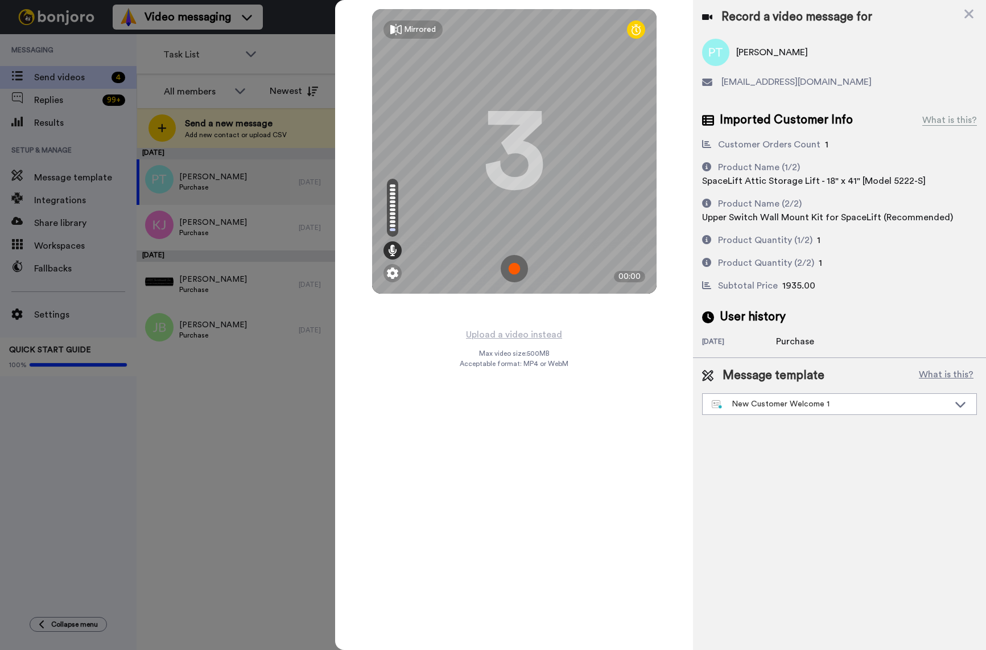
click at [513, 269] on img at bounding box center [514, 268] width 27 height 27
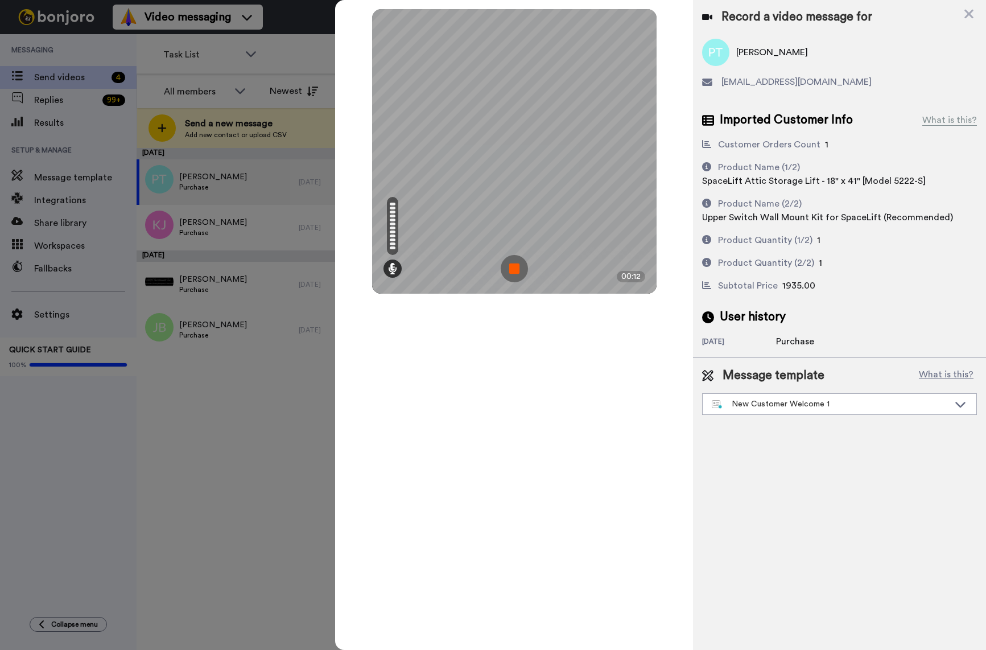
click at [517, 260] on img at bounding box center [514, 268] width 27 height 27
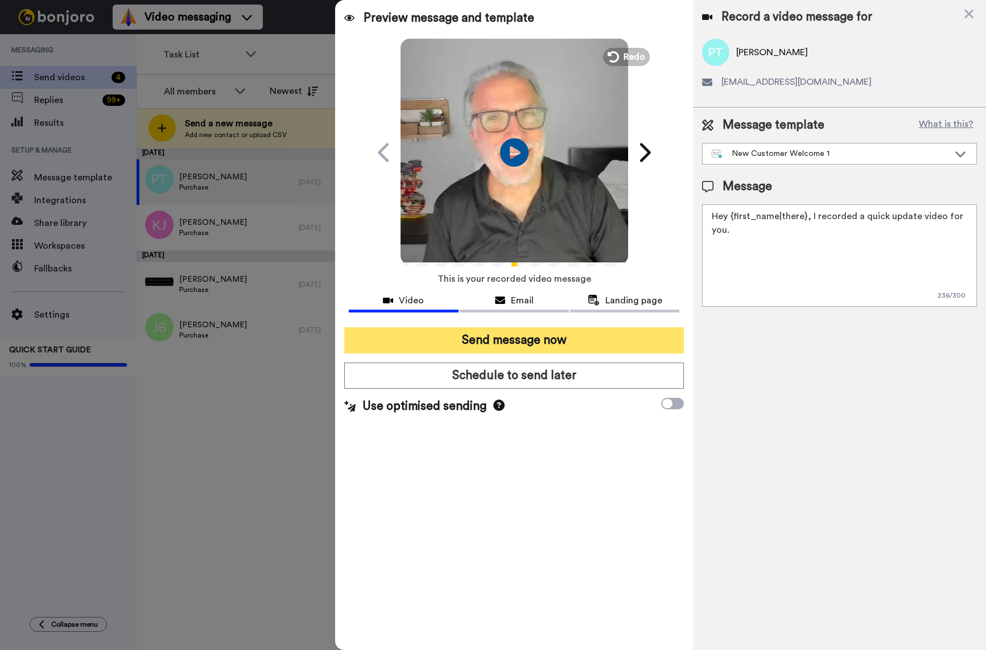
click at [522, 331] on button "Send message now" at bounding box center [514, 340] width 340 height 26
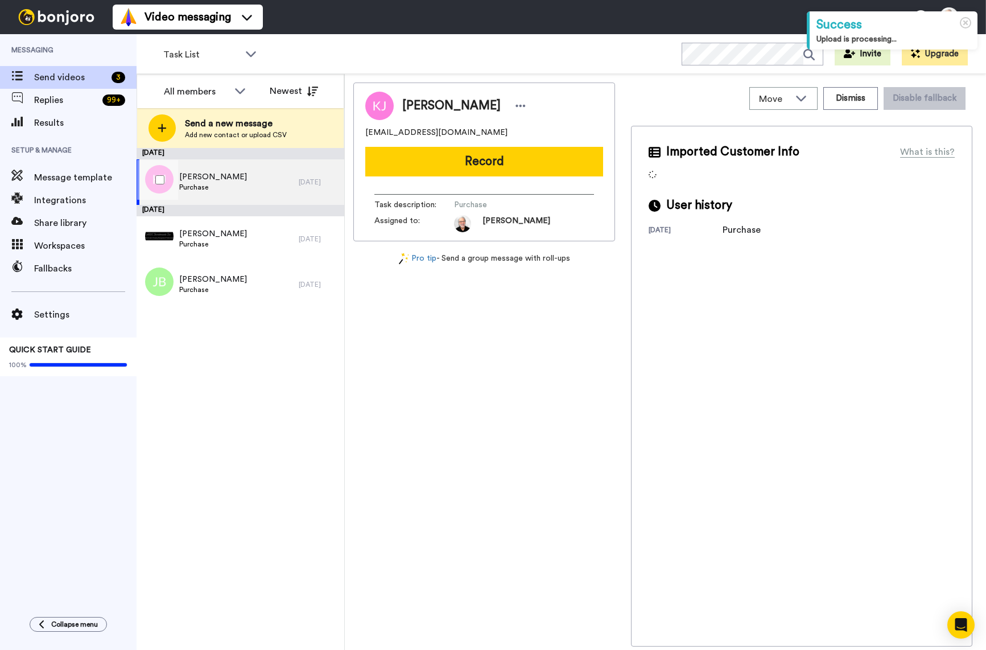
click at [214, 186] on span "Purchase" at bounding box center [213, 187] width 68 height 9
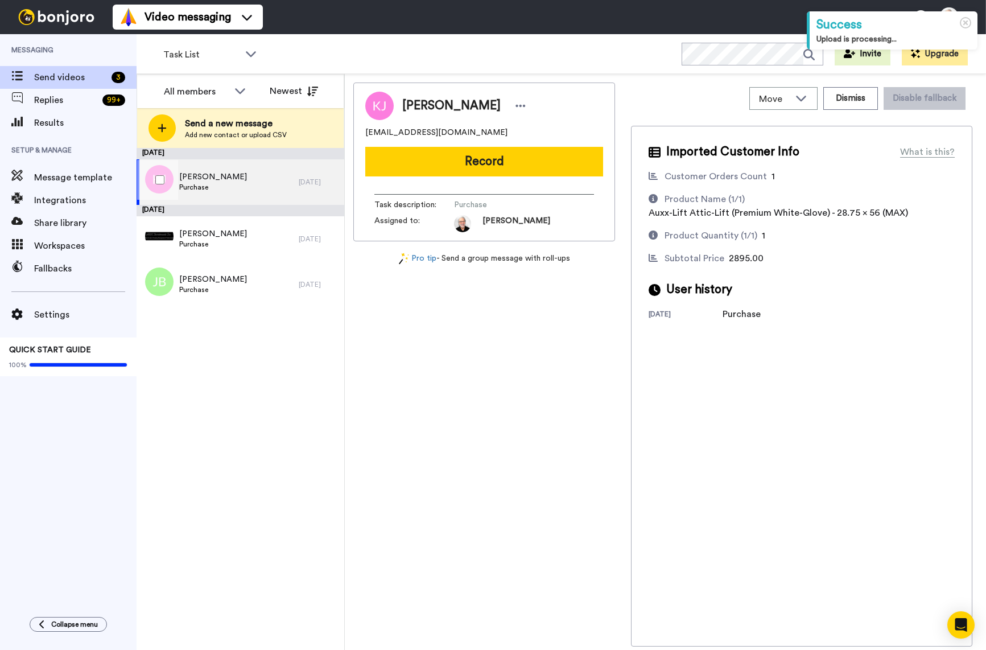
click at [207, 177] on span "[PERSON_NAME]" at bounding box center [213, 176] width 68 height 11
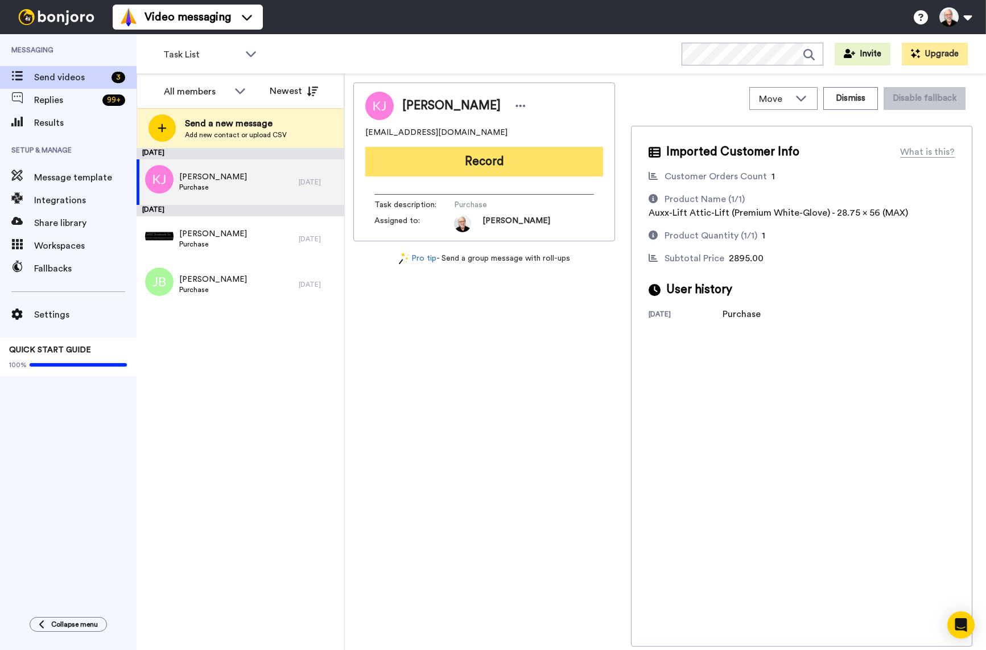
click at [482, 170] on button "Record" at bounding box center [484, 162] width 238 height 30
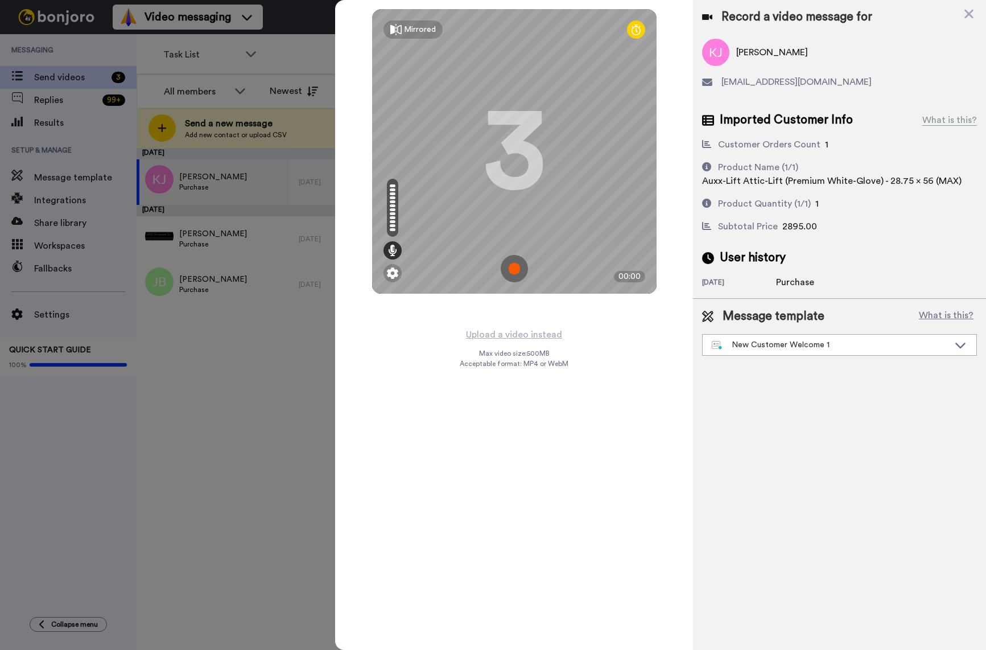
click at [516, 263] on img at bounding box center [514, 268] width 27 height 27
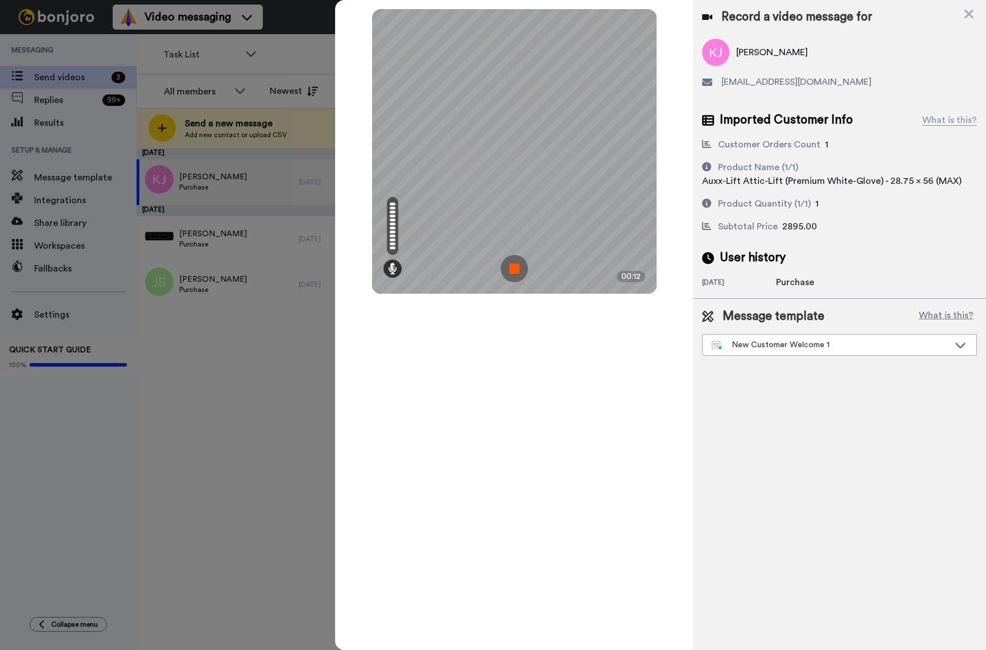
click at [512, 262] on img at bounding box center [514, 268] width 27 height 27
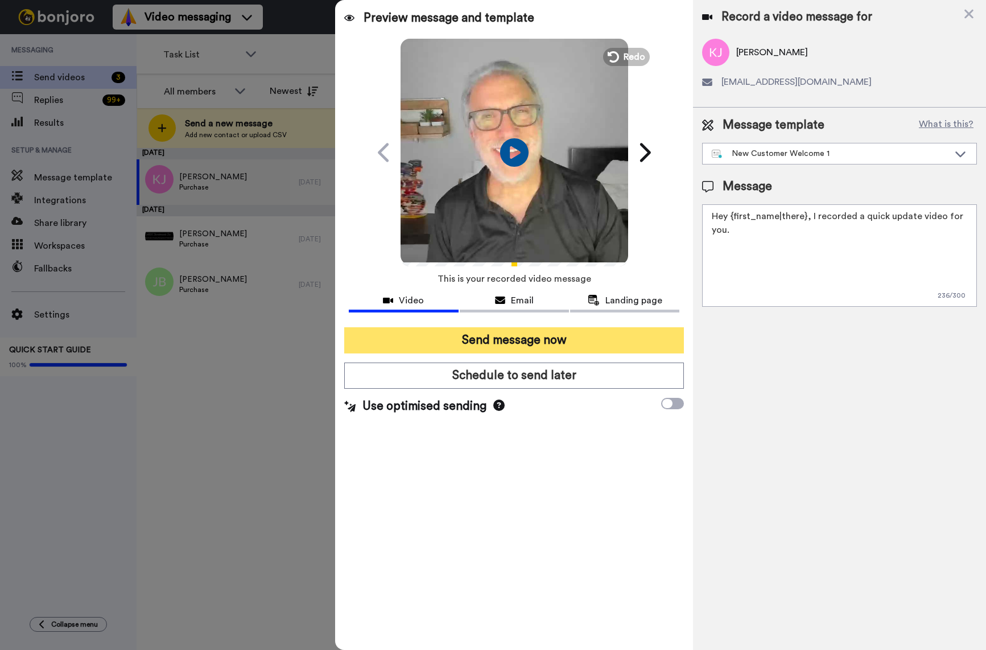
click at [493, 334] on button "Send message now" at bounding box center [514, 340] width 340 height 26
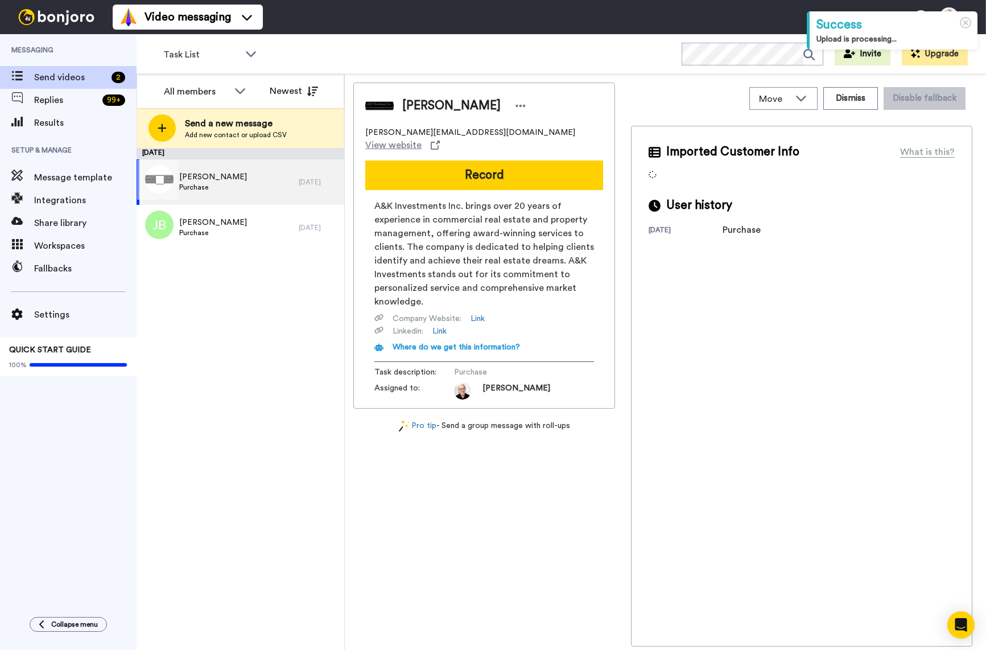
click at [200, 180] on span "[PERSON_NAME]" at bounding box center [213, 176] width 68 height 11
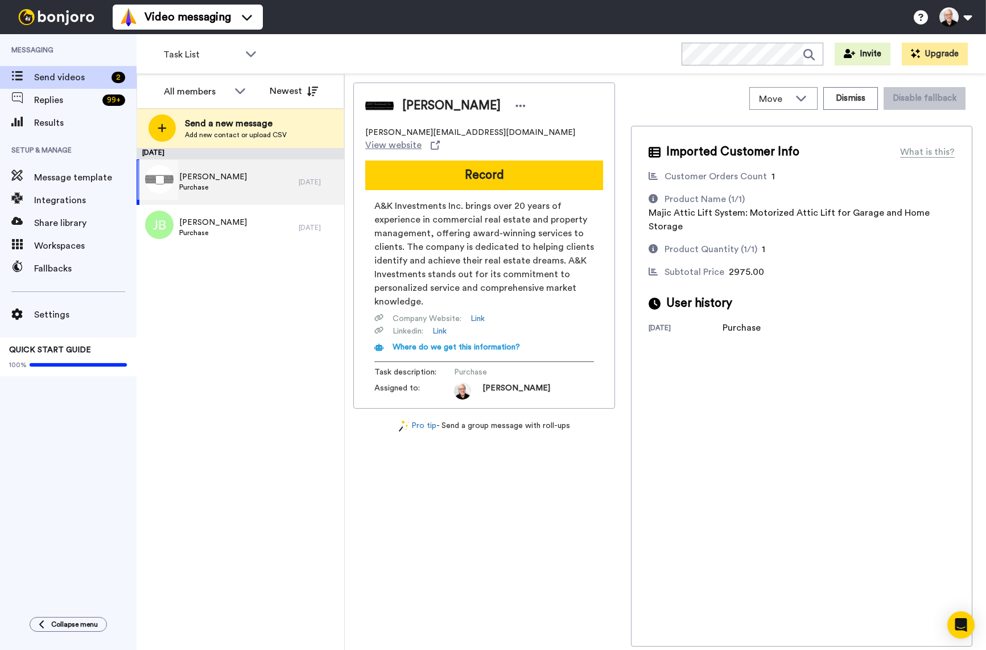
click at [228, 175] on span "[PERSON_NAME]" at bounding box center [213, 176] width 68 height 11
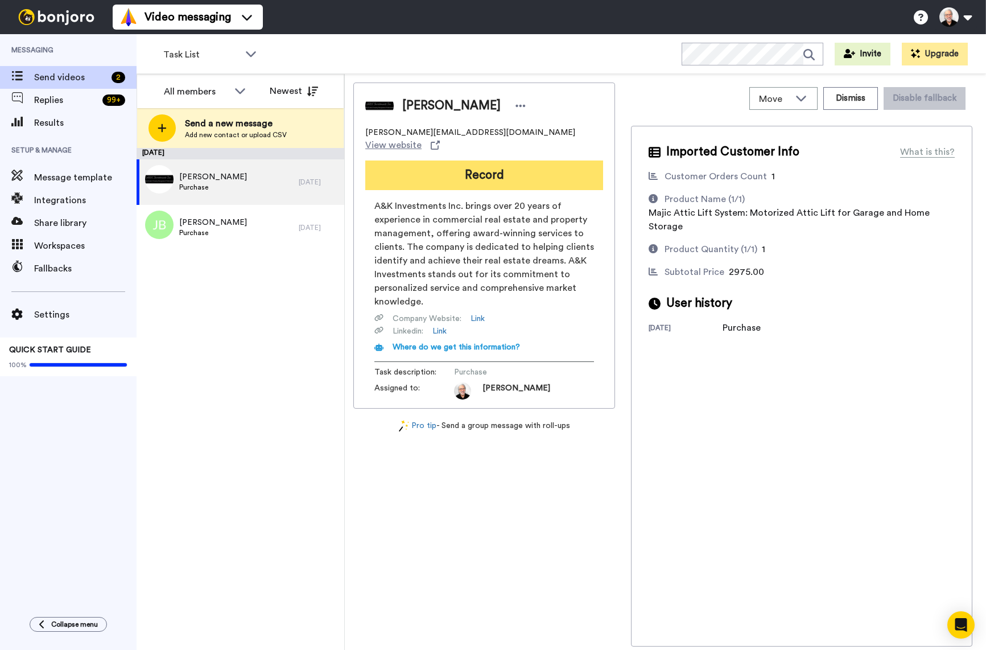
click at [480, 164] on button "Record" at bounding box center [484, 176] width 238 height 30
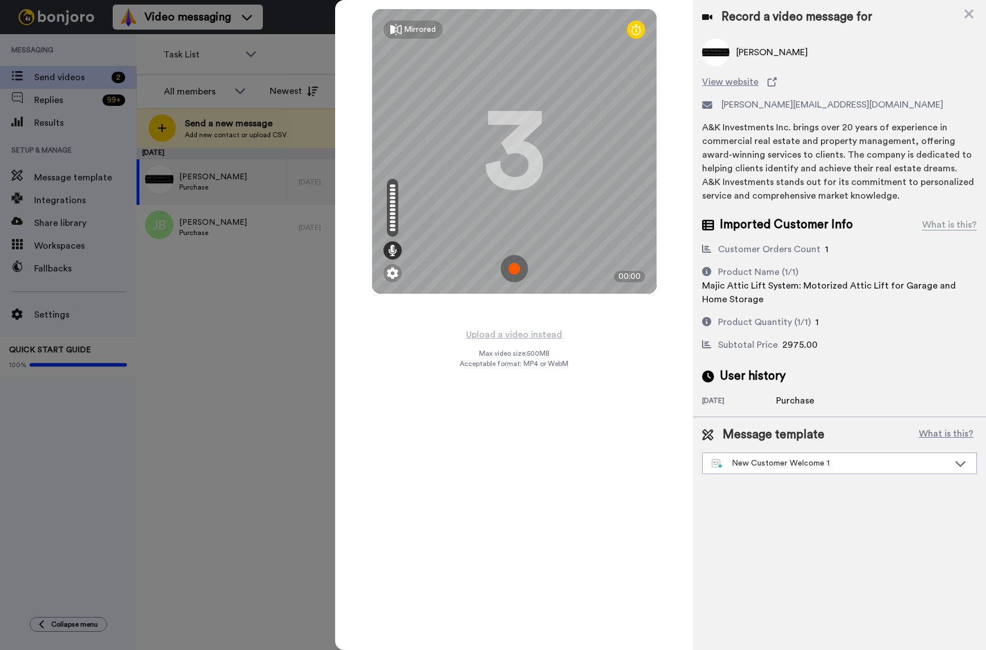
click at [512, 274] on img at bounding box center [514, 268] width 27 height 27
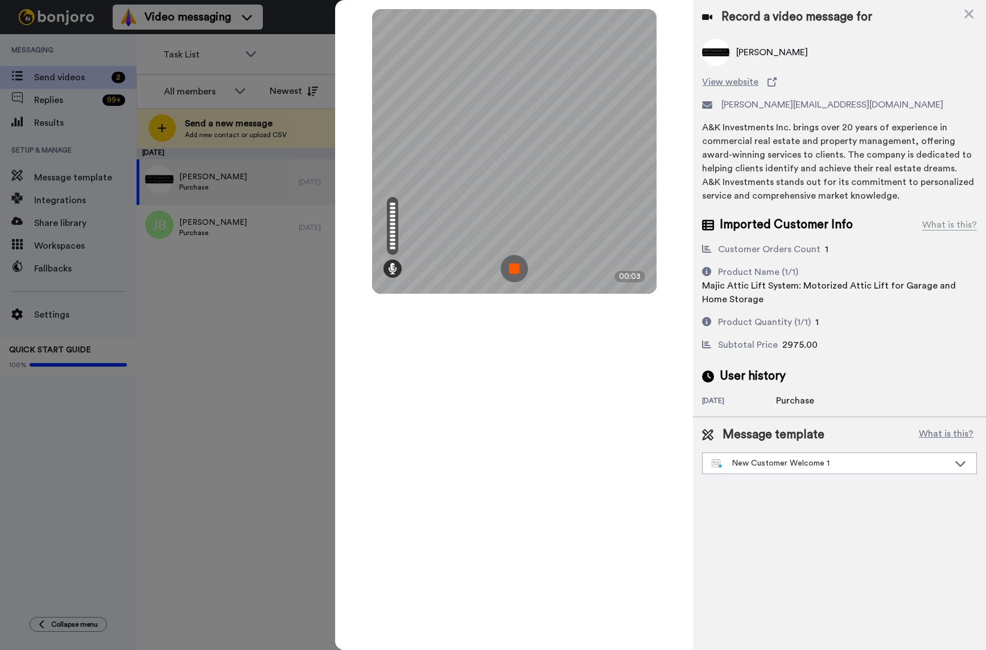
click at [513, 269] on img at bounding box center [514, 268] width 27 height 27
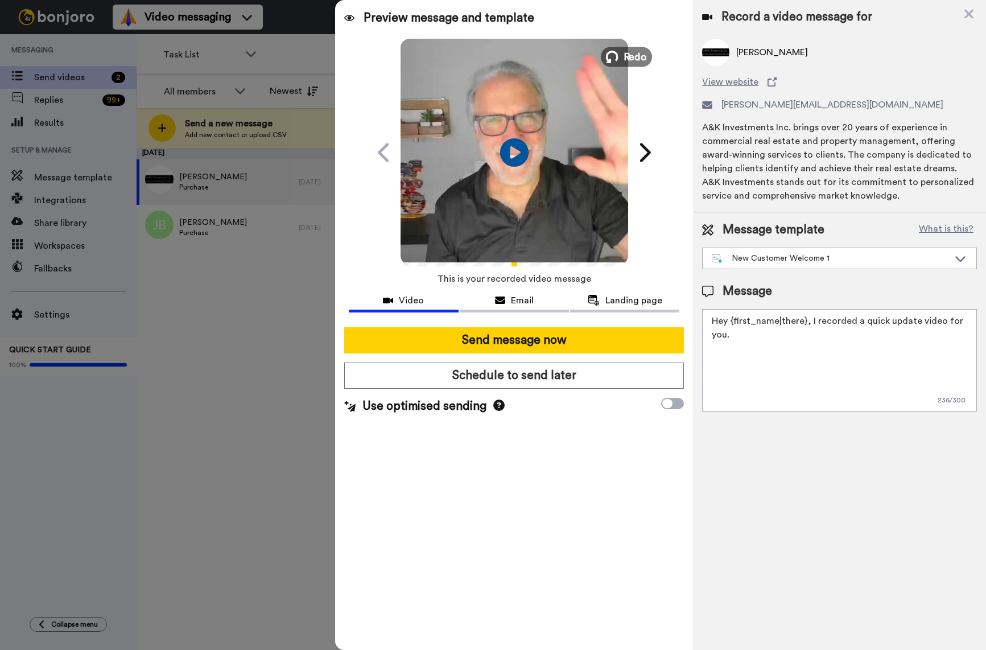
click at [623, 56] on button "Redo" at bounding box center [626, 57] width 51 height 20
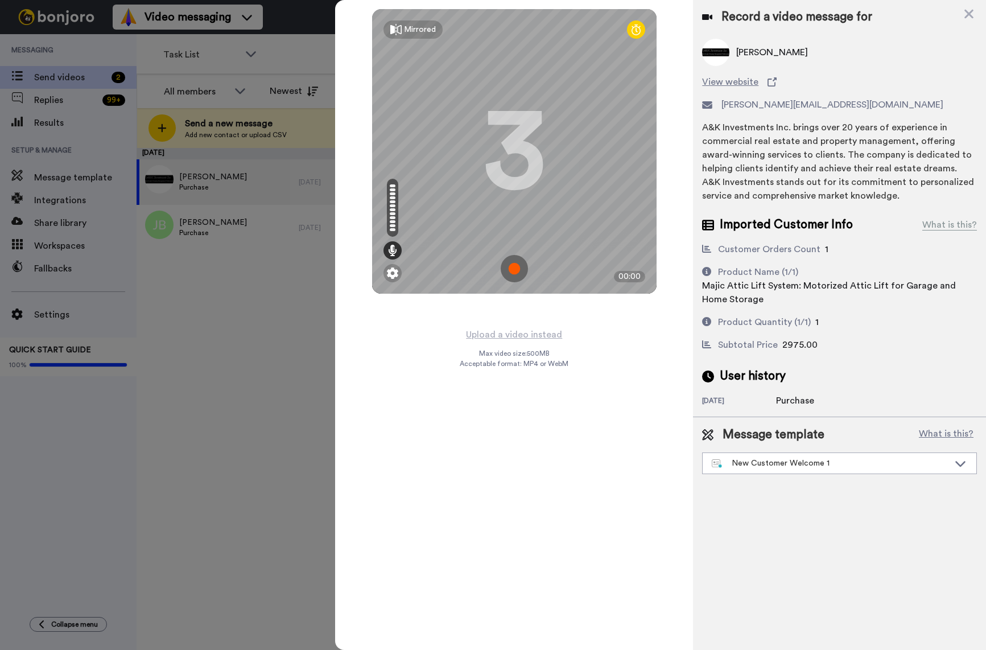
click at [513, 270] on img at bounding box center [514, 268] width 27 height 27
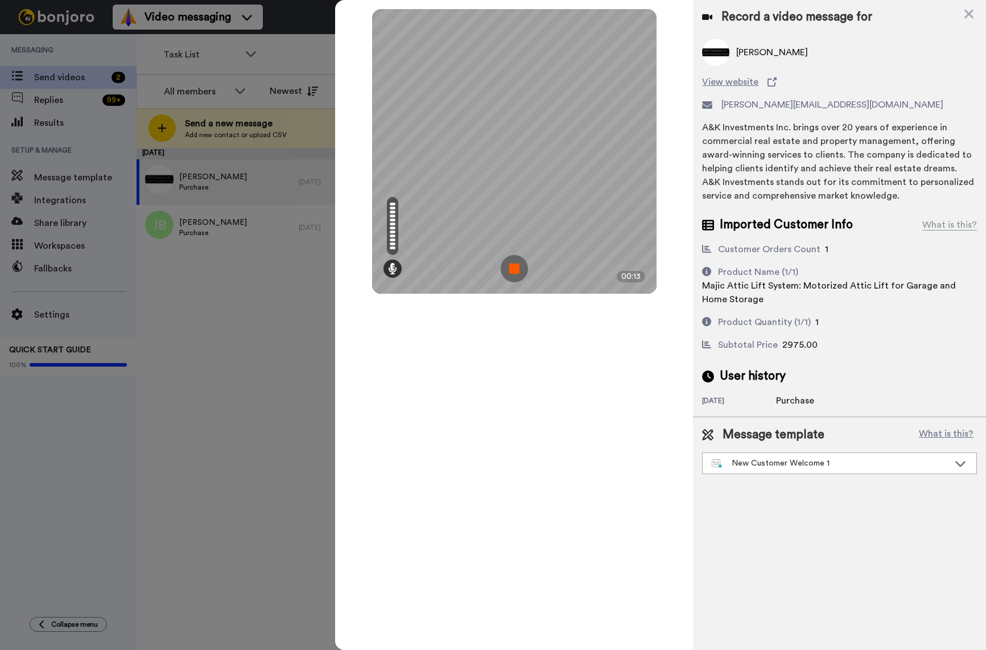
click at [507, 270] on img at bounding box center [514, 268] width 27 height 27
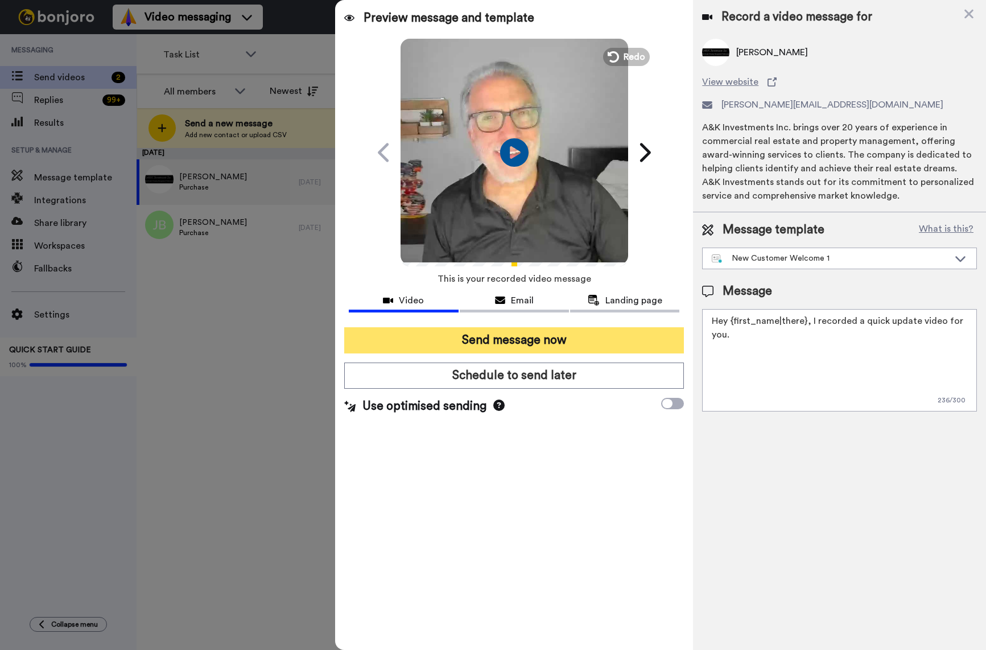
click at [492, 342] on button "Send message now" at bounding box center [514, 340] width 340 height 26
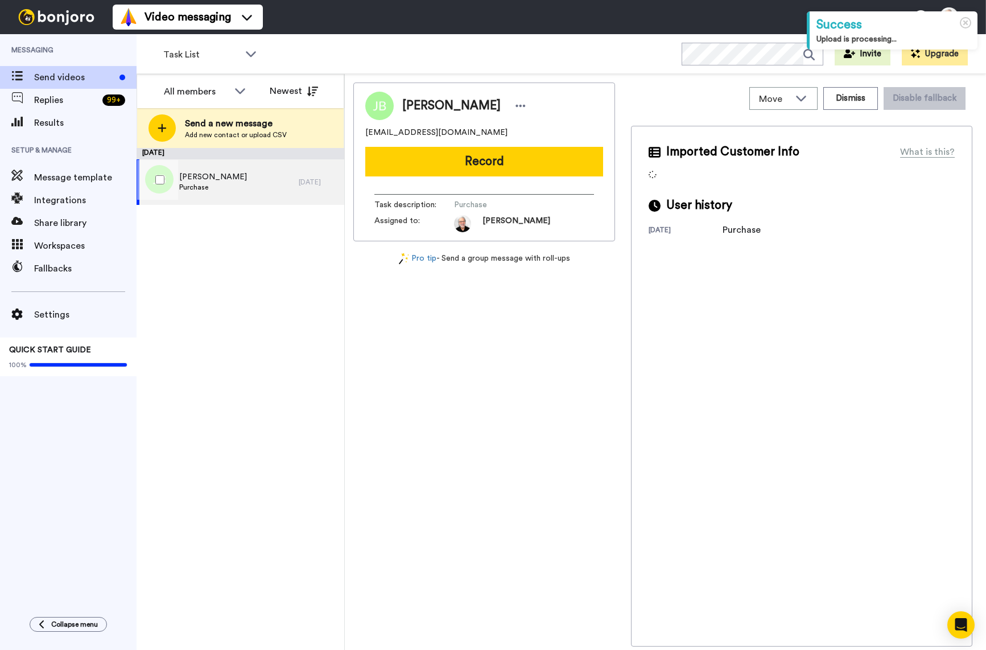
click at [206, 183] on span "Purchase" at bounding box center [213, 187] width 68 height 9
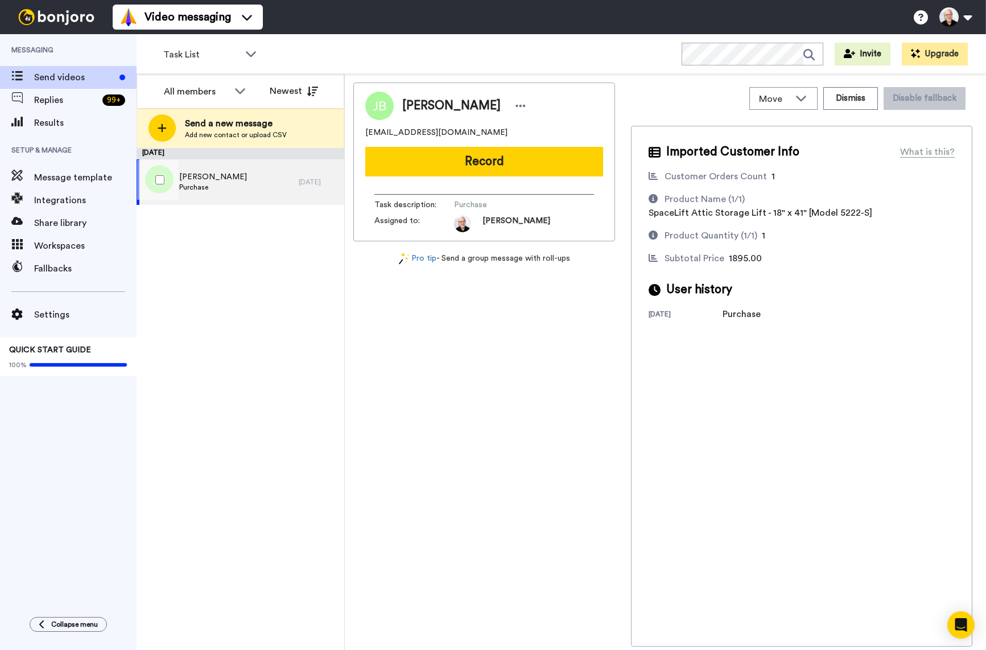
click at [214, 176] on span "[PERSON_NAME]" at bounding box center [213, 176] width 68 height 11
